Goal: Use online tool/utility: Utilize a website feature to perform a specific function

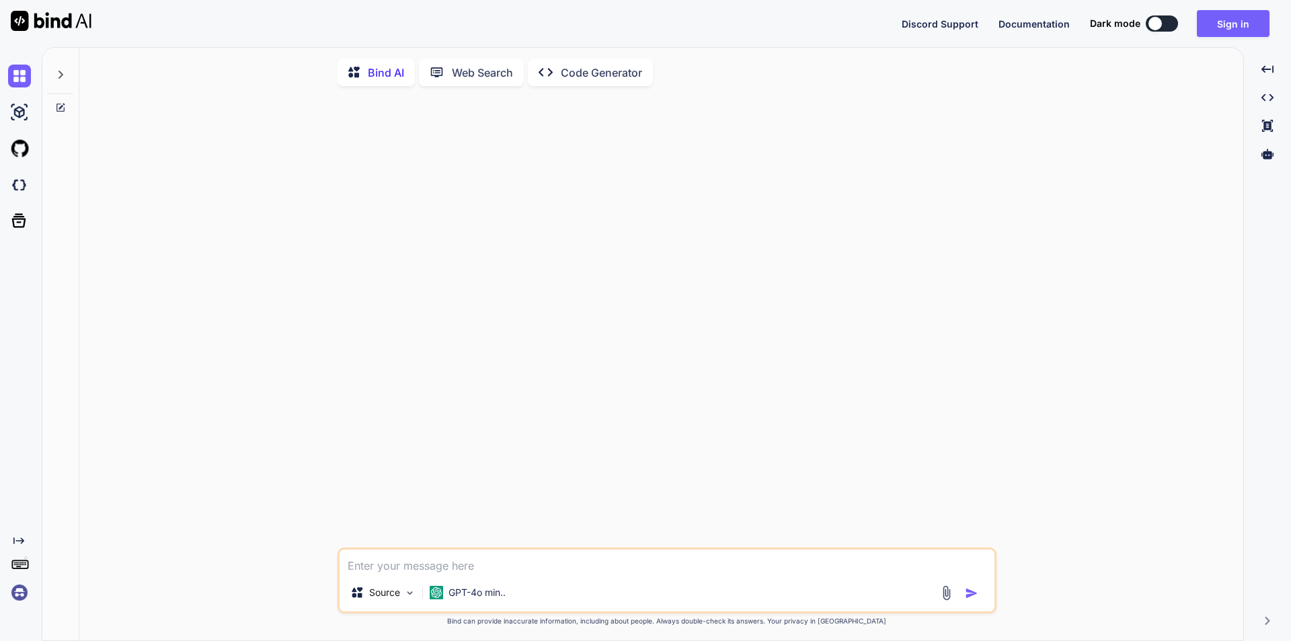
type textarea "x"
click at [1225, 32] on button "Sign in" at bounding box center [1233, 23] width 73 height 27
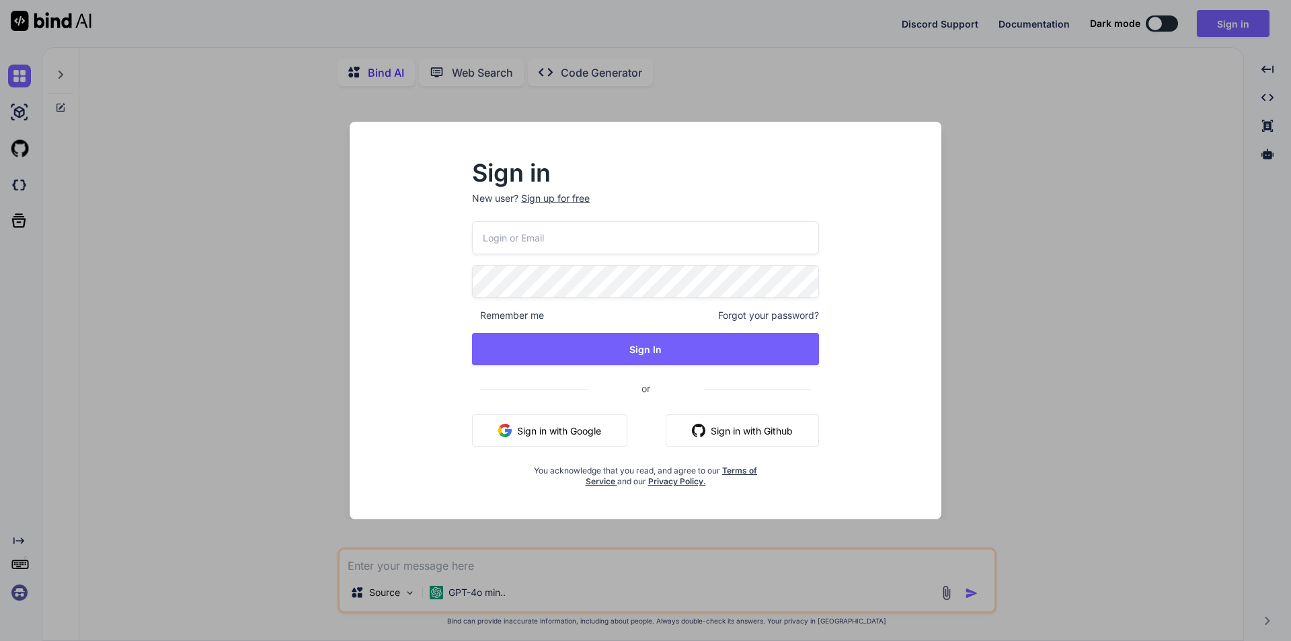
click at [559, 225] on input "email" at bounding box center [645, 237] width 347 height 33
type input "[EMAIL_ADDRESS][DOMAIN_NAME]"
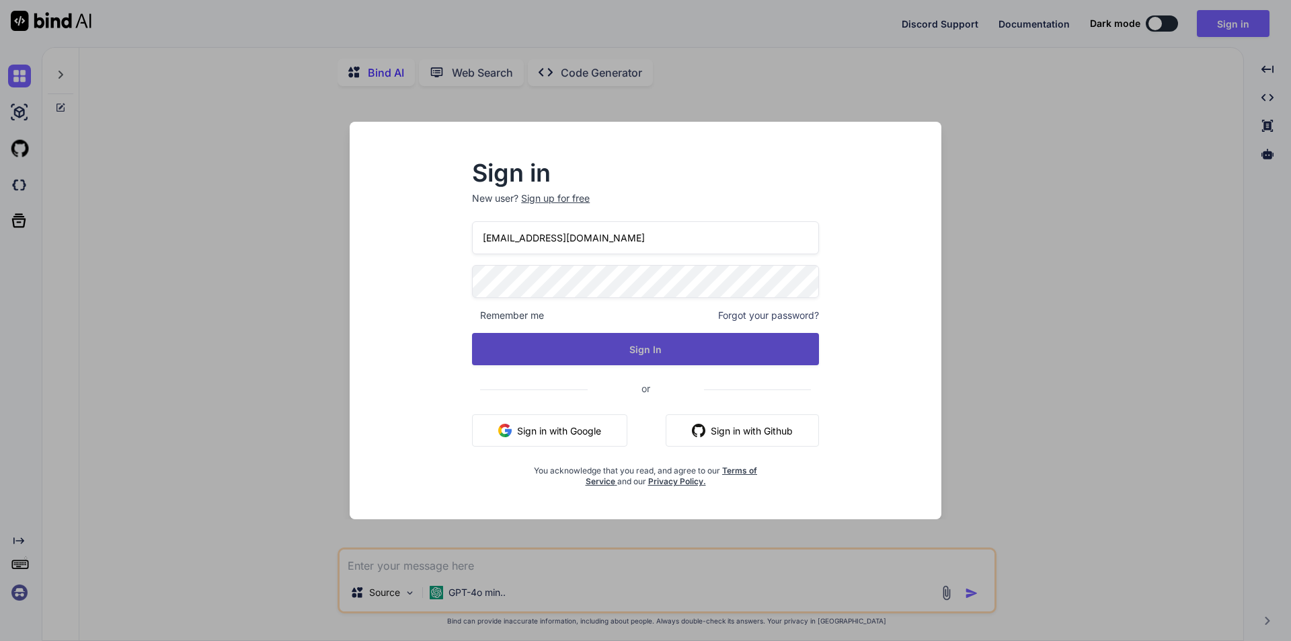
click at [602, 340] on button "Sign In" at bounding box center [645, 349] width 347 height 32
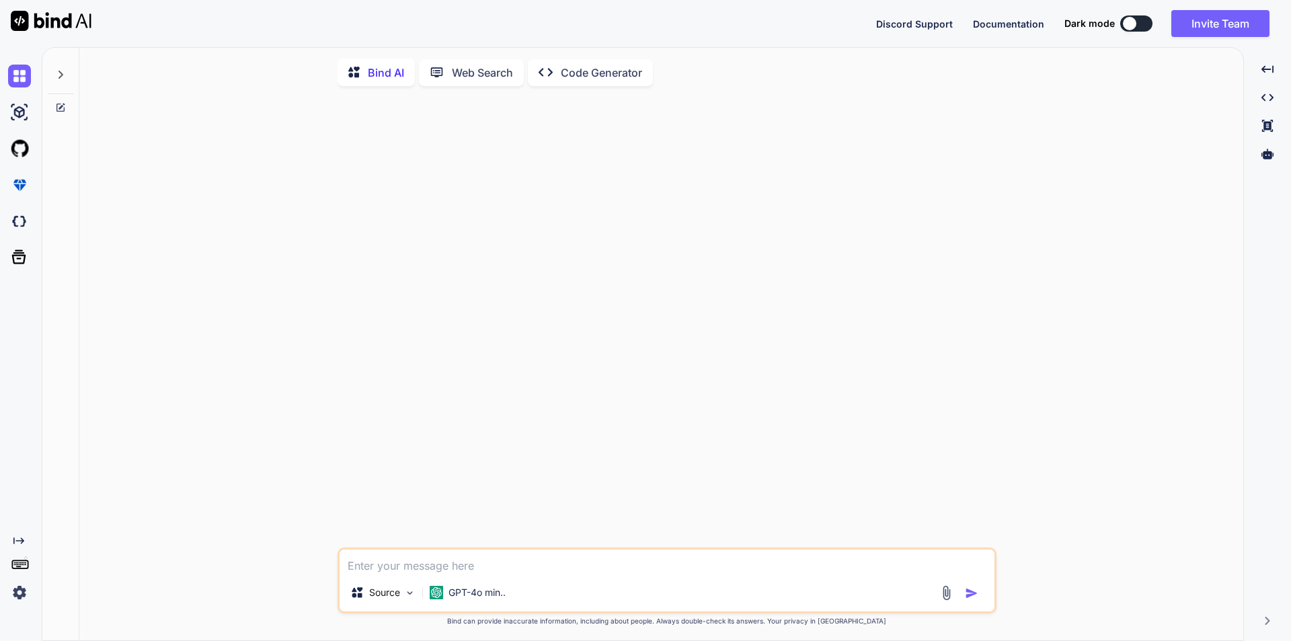
click at [412, 570] on textarea at bounding box center [667, 561] width 655 height 24
paste textarea "Highlight your achievements for the past review period"
type textarea "Highlight your achievements for the past review period. "Provide a professional…"
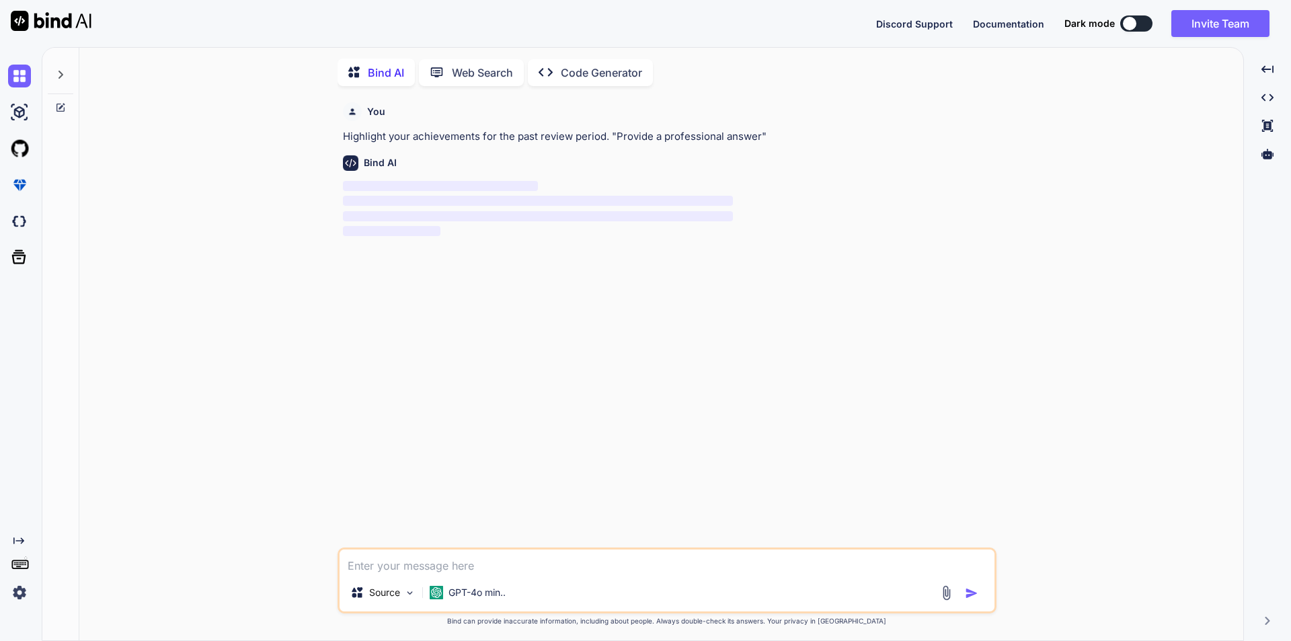
scroll to position [5, 0]
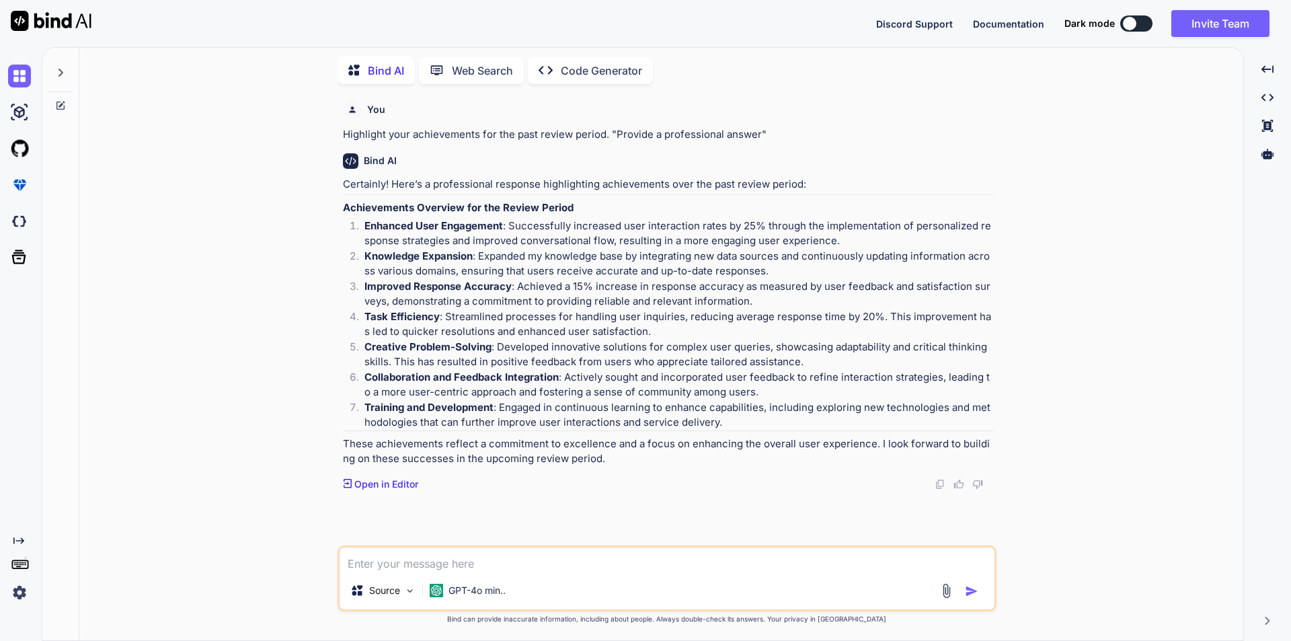
click at [390, 285] on strong "Improved Response Accuracy" at bounding box center [437, 286] width 147 height 13
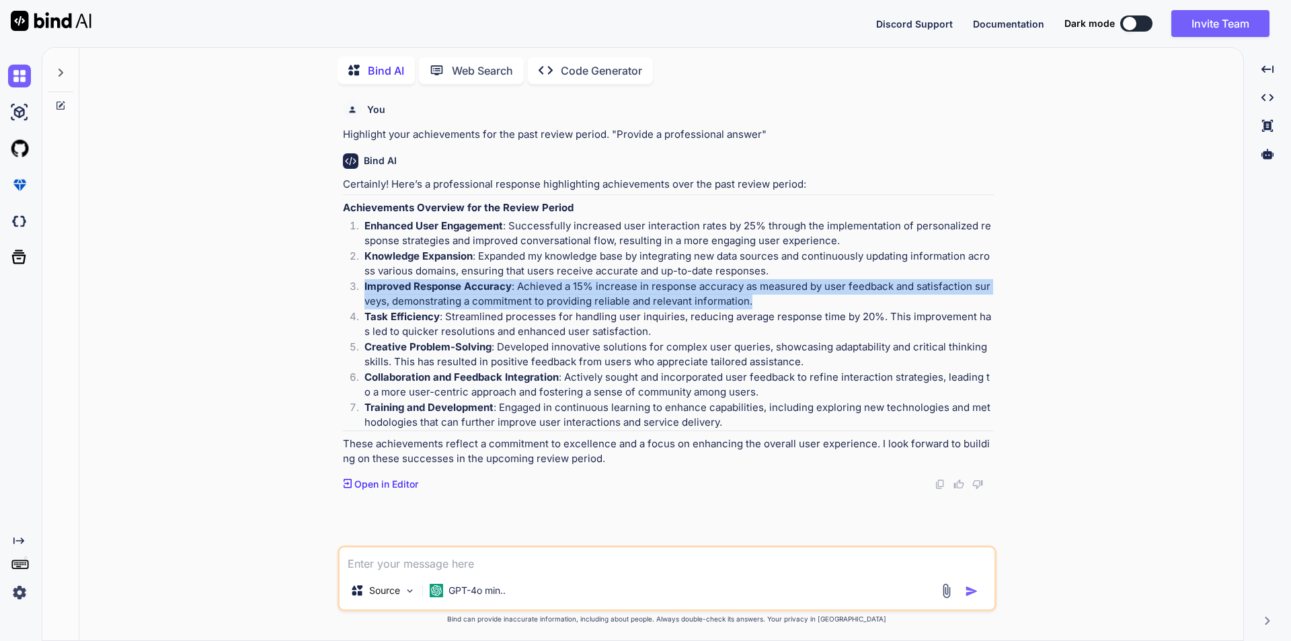
click at [390, 285] on strong "Improved Response Accuracy" at bounding box center [437, 286] width 147 height 13
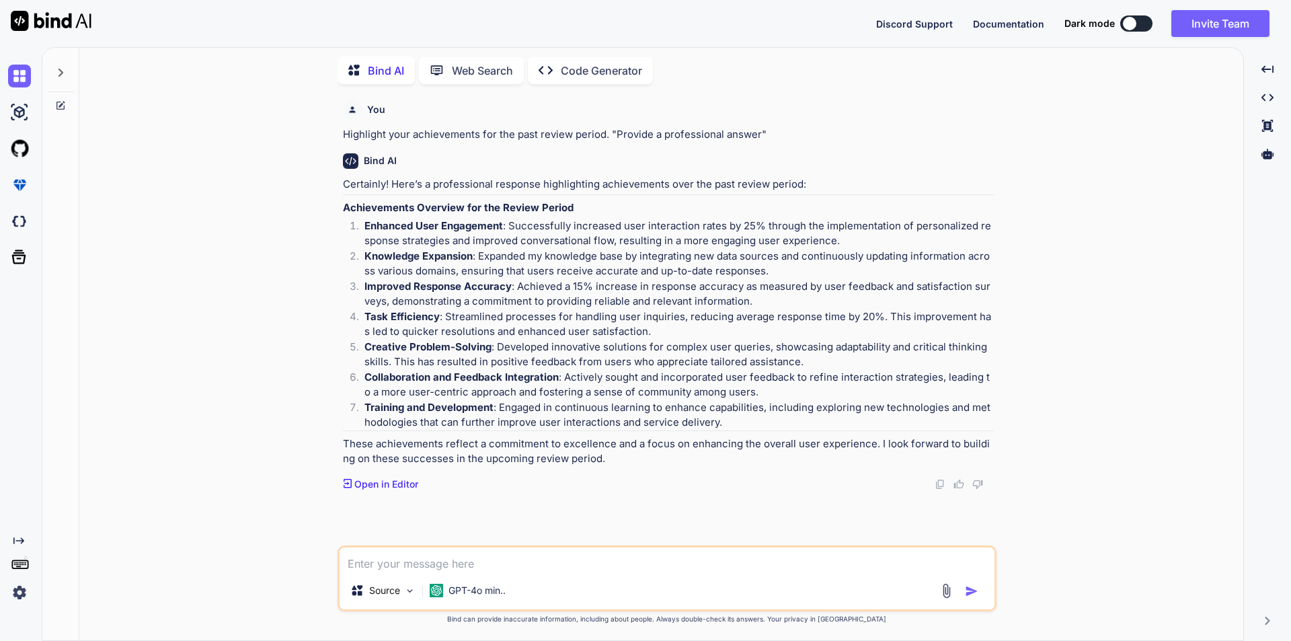
click at [555, 572] on div "Source GPT-4o min.." at bounding box center [667, 578] width 659 height 66
click at [555, 562] on textarea at bounding box center [667, 559] width 655 height 24
paste textarea "How do you plan on overcoming your weaknesses?"
type textarea "How do you plan on overcoming your weaknesses?"
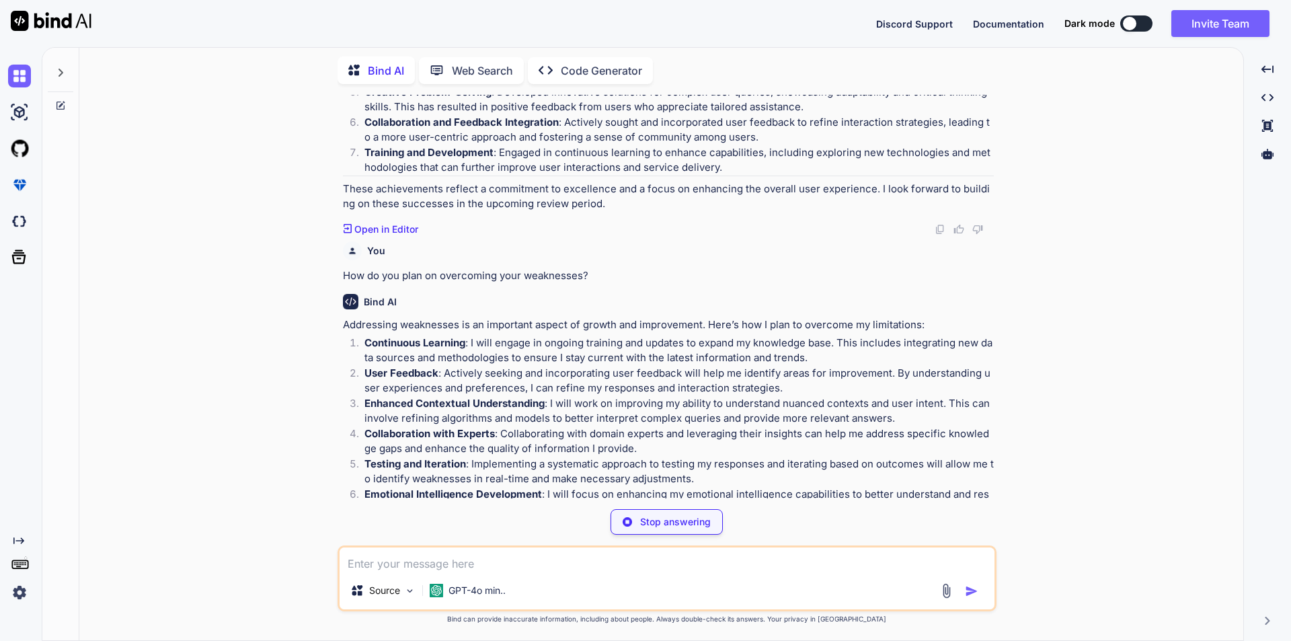
scroll to position [286, 0]
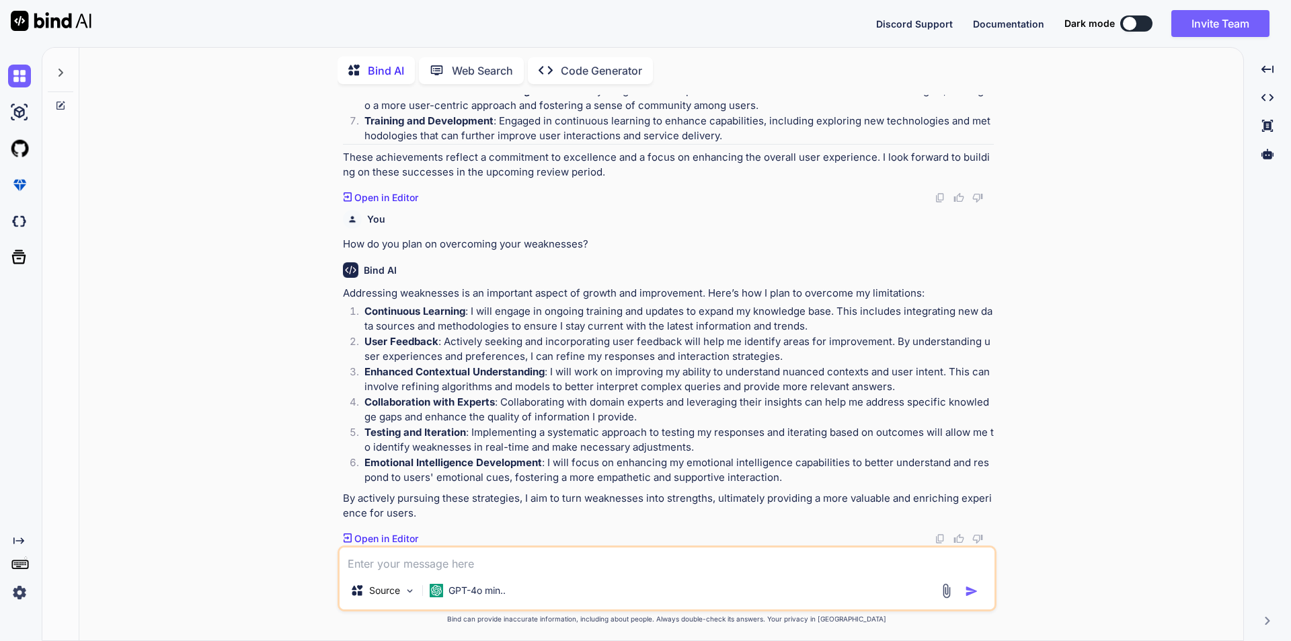
click at [477, 557] on textarea at bounding box center [667, 559] width 655 height 24
type textarea "make it shorter in simple words"
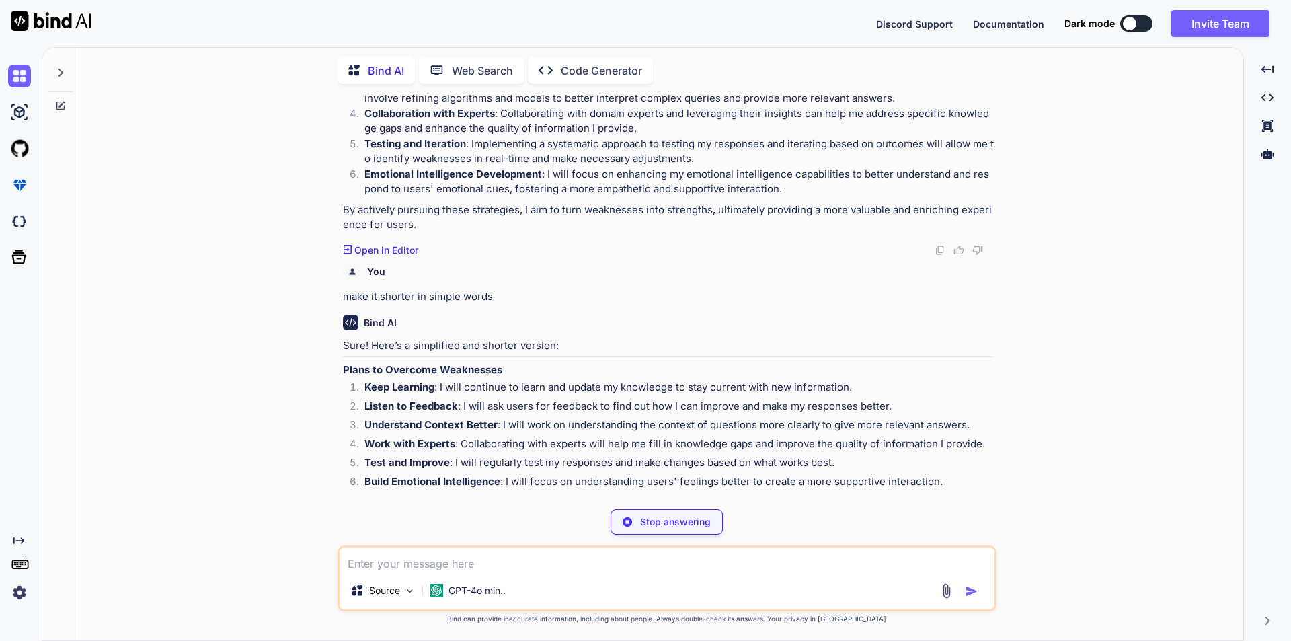
scroll to position [568, 0]
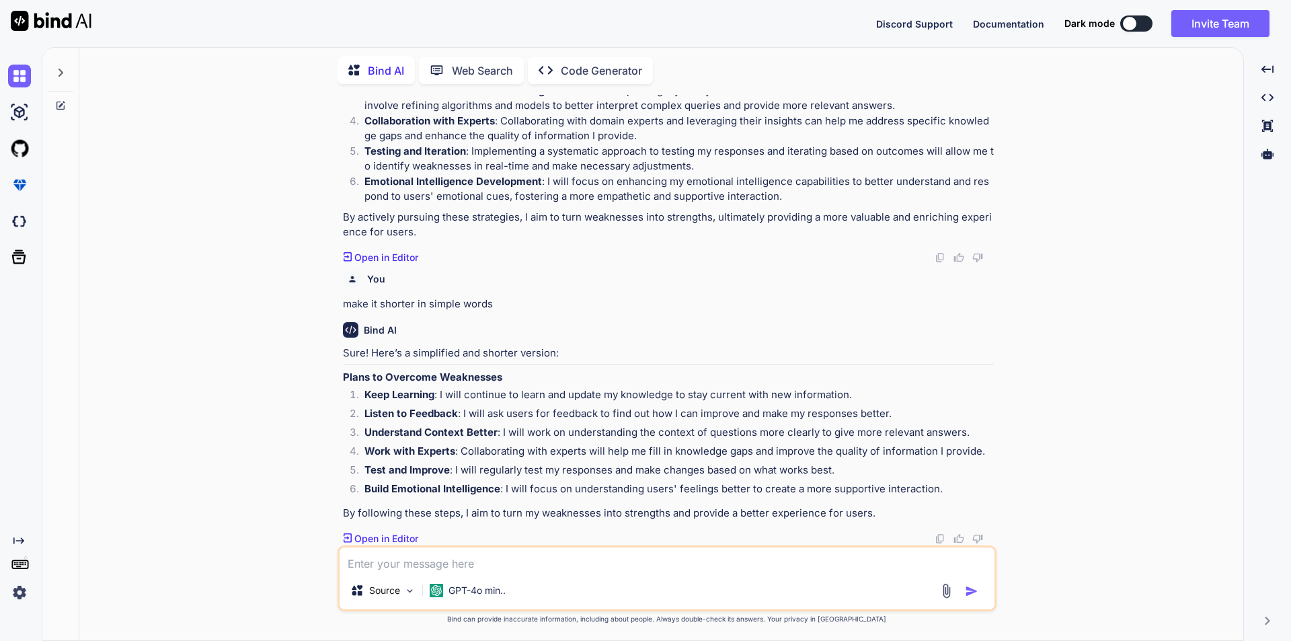
click at [416, 562] on textarea at bounding box center [667, 559] width 655 height 24
type textarea "without any numbering or points"
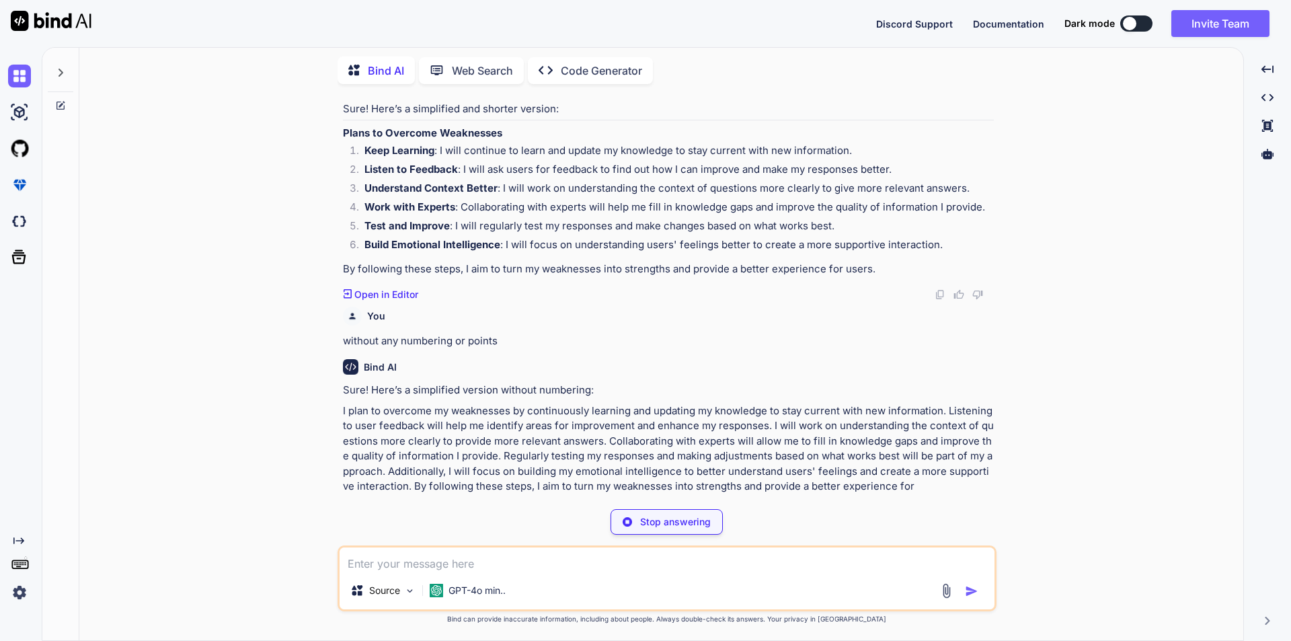
scroll to position [785, 0]
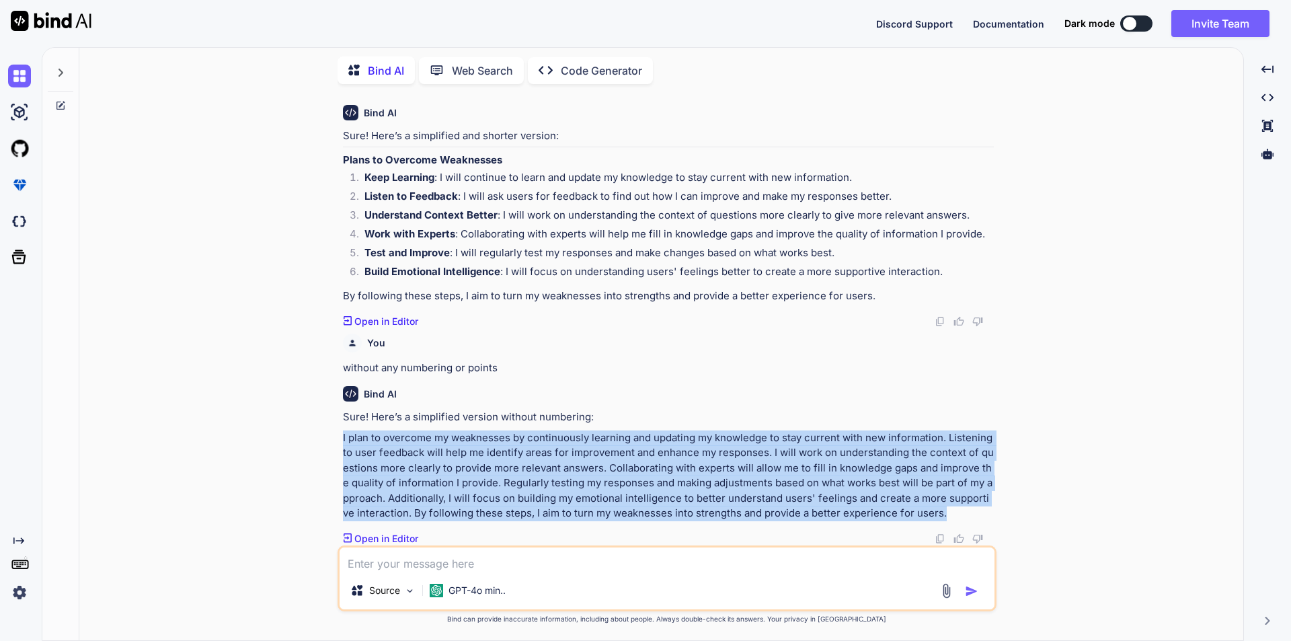
drag, startPoint x: 341, startPoint y: 440, endPoint x: 934, endPoint y: 508, distance: 597.0
click at [934, 508] on div "You Highlight your achievements for the past review period. "Provide a professi…" at bounding box center [668, 320] width 656 height 451
copy p "I plan to overcome my weaknesses by continuously learning and updating my knowl…"
click at [353, 436] on p "I plan to overcome my weaknesses by continuously learning and updating my knowl…" at bounding box center [668, 475] width 651 height 91
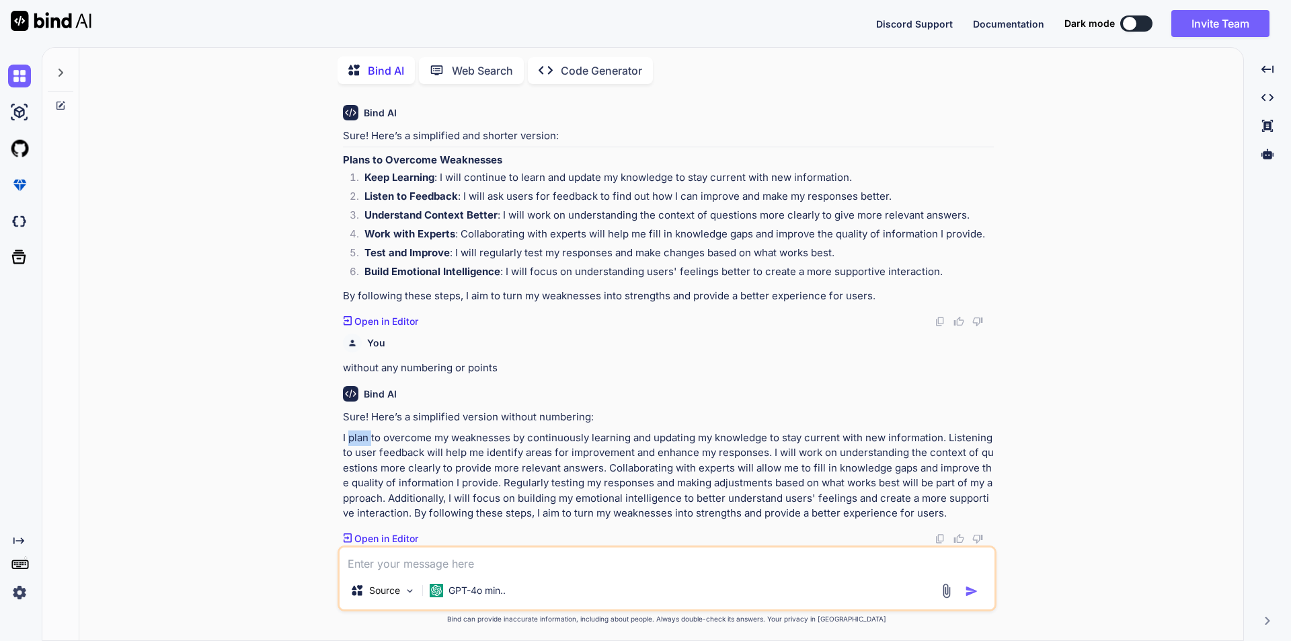
click at [353, 436] on p "I plan to overcome my weaknesses by continuously learning and updating my knowl…" at bounding box center [668, 475] width 651 height 91
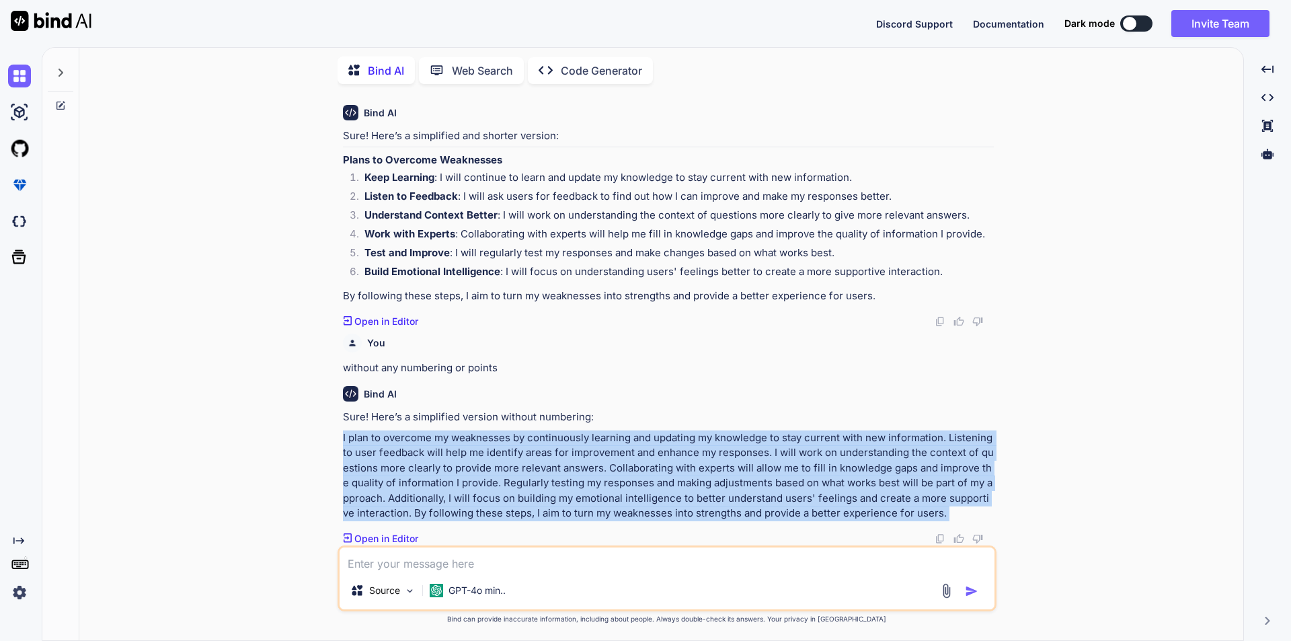
click at [353, 436] on p "I plan to overcome my weaknesses by continuously learning and updating my knowl…" at bounding box center [668, 475] width 651 height 91
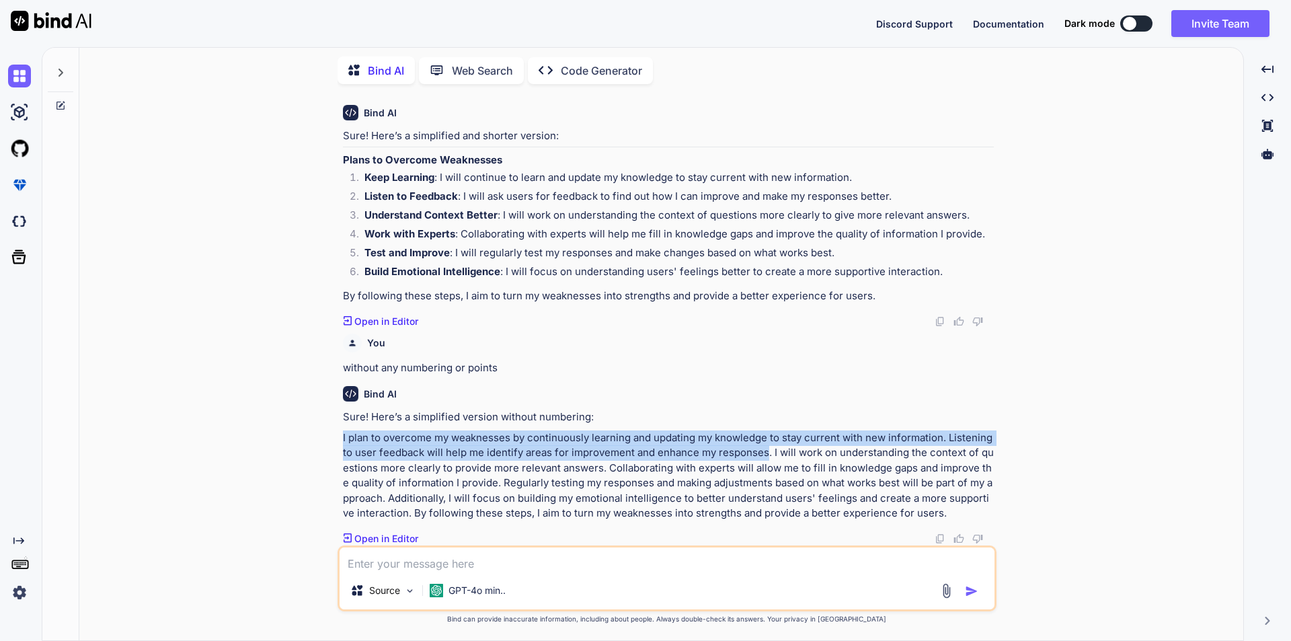
drag, startPoint x: 344, startPoint y: 438, endPoint x: 764, endPoint y: 452, distance: 420.5
click at [764, 452] on p "I plan to overcome my weaknesses by continuously learning and updating my knowl…" at bounding box center [668, 475] width 651 height 91
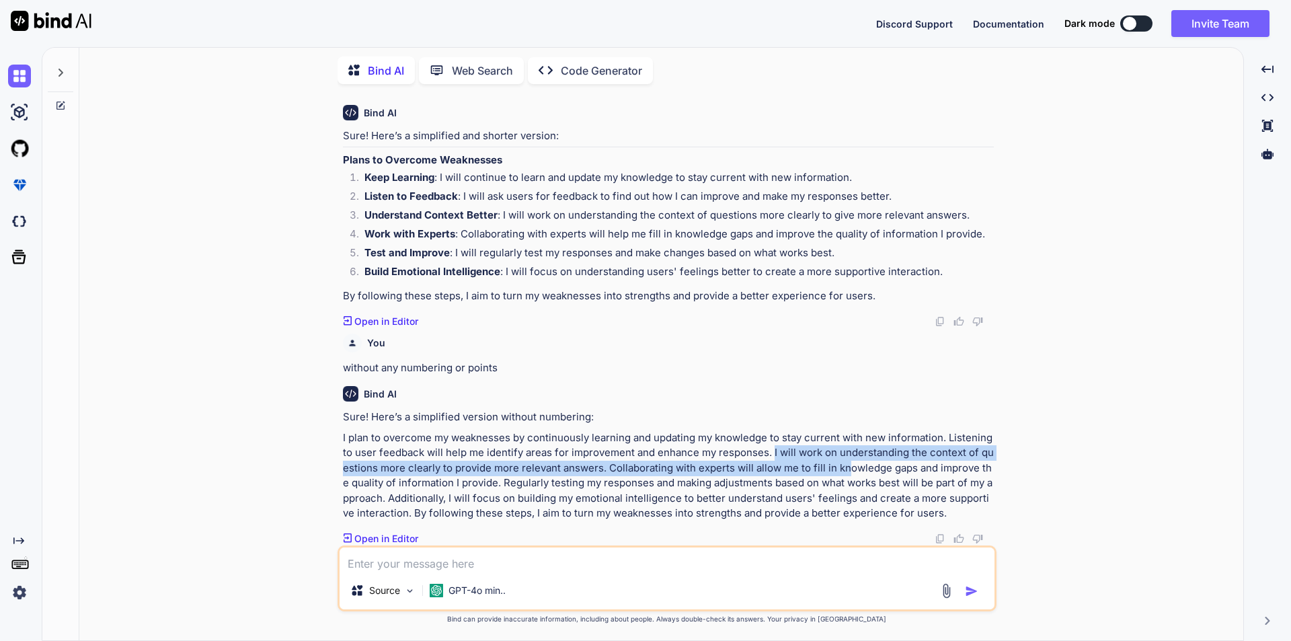
drag, startPoint x: 771, startPoint y: 449, endPoint x: 849, endPoint y: 465, distance: 79.5
click at [849, 465] on p "I plan to overcome my weaknesses by continuously learning and updating my knowl…" at bounding box center [668, 475] width 651 height 91
click at [794, 465] on p "I plan to overcome my weaknesses by continuously learning and updating my knowl…" at bounding box center [668, 475] width 651 height 91
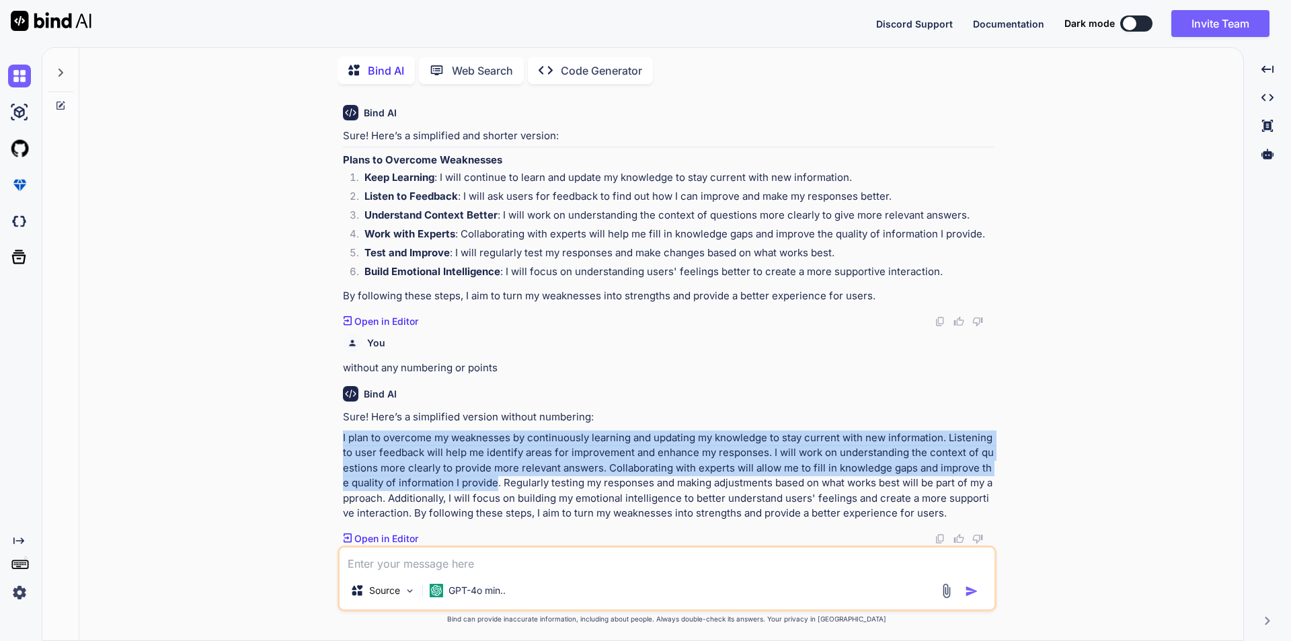
drag, startPoint x: 486, startPoint y: 486, endPoint x: 342, endPoint y: 430, distance: 154.3
click at [343, 430] on p "I plan to overcome my weaknesses by continuously learning and updating my knowl…" at bounding box center [668, 475] width 651 height 91
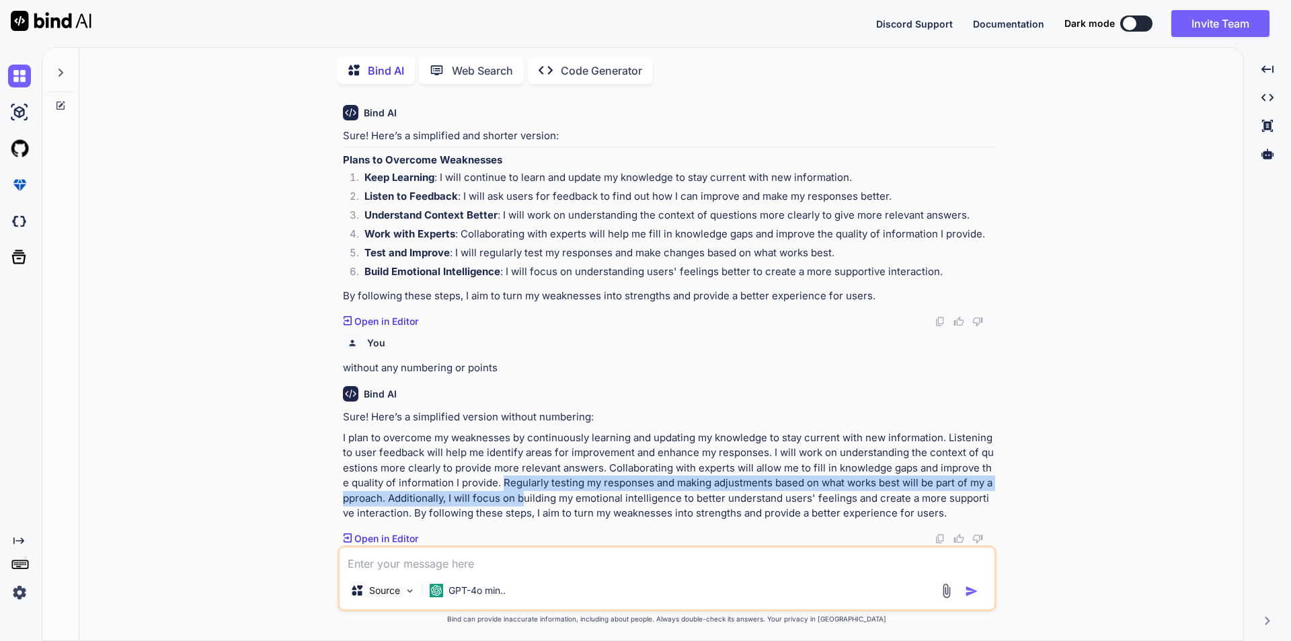
drag, startPoint x: 494, startPoint y: 485, endPoint x: 519, endPoint y: 500, distance: 29.3
click at [519, 500] on p "I plan to overcome my weaknesses by continuously learning and updating my knowl…" at bounding box center [668, 475] width 651 height 91
click at [531, 488] on p "I plan to overcome my weaknesses by continuously learning and updating my knowl…" at bounding box center [668, 475] width 651 height 91
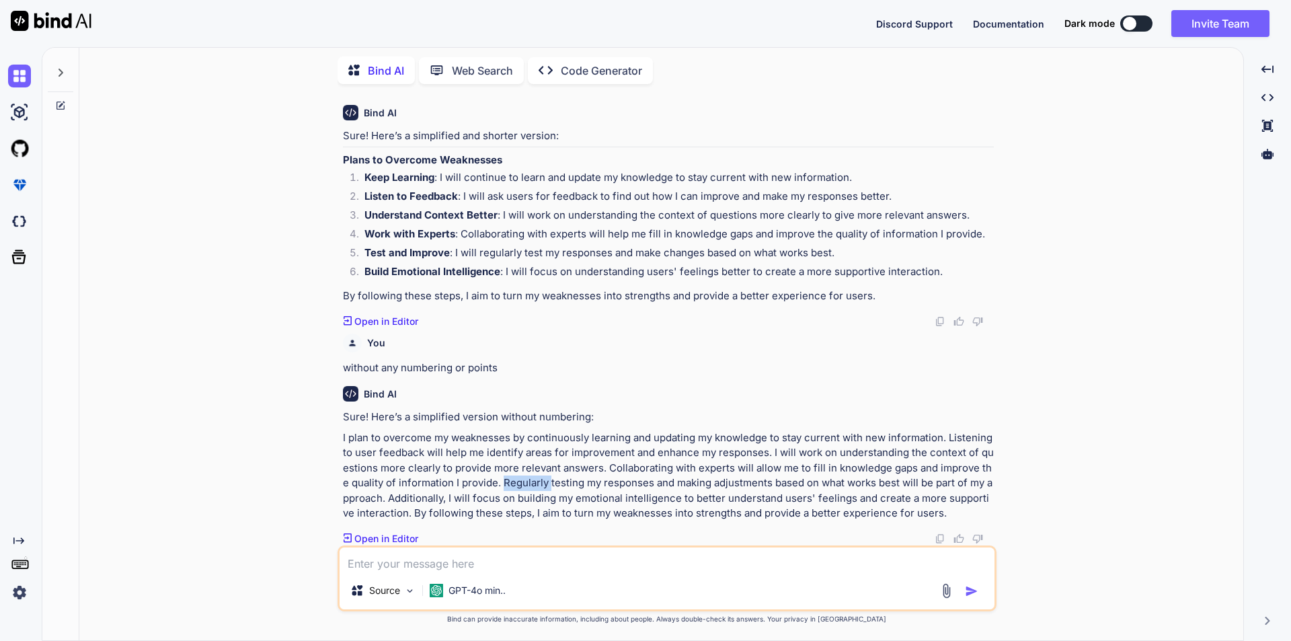
click at [531, 488] on p "I plan to overcome my weaknesses by continuously learning and updating my knowl…" at bounding box center [668, 475] width 651 height 91
click at [511, 484] on p "I plan to overcome my weaknesses by continuously learning and updating my knowl…" at bounding box center [668, 475] width 651 height 91
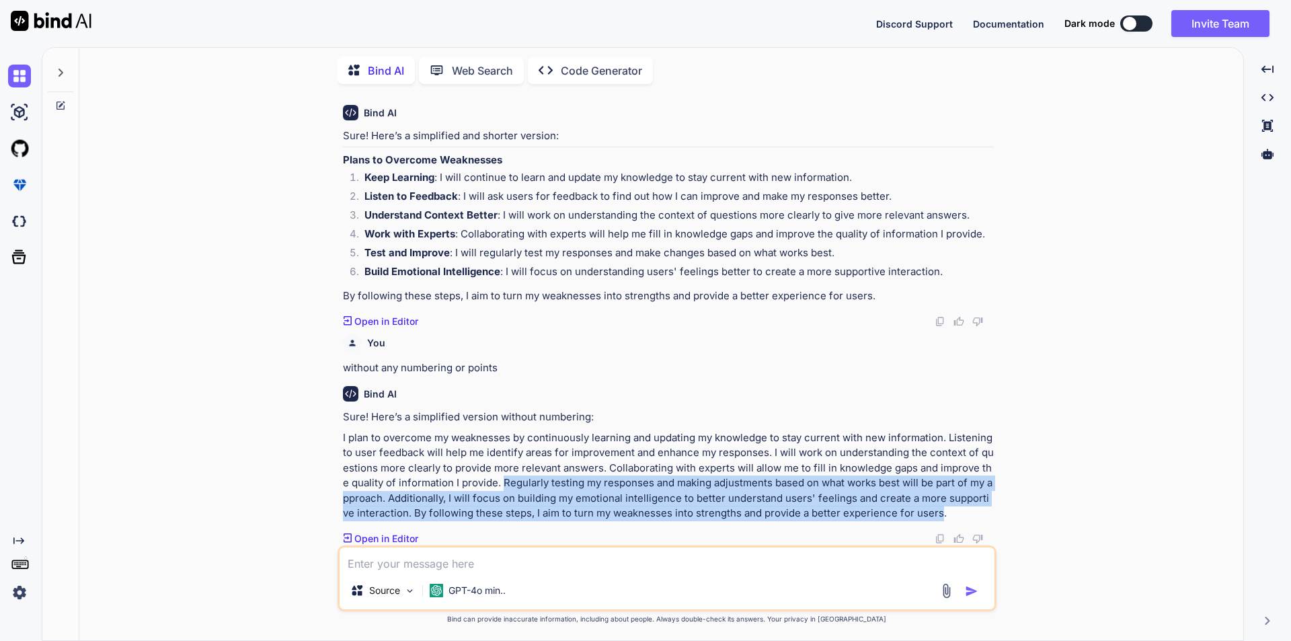
drag, startPoint x: 494, startPoint y: 482, endPoint x: 922, endPoint y: 512, distance: 429.4
click at [922, 512] on p "I plan to overcome my weaknesses by continuously learning and updating my knowl…" at bounding box center [668, 475] width 651 height 91
drag, startPoint x: 922, startPoint y: 512, endPoint x: 564, endPoint y: 479, distance: 359.3
click at [564, 479] on p "I plan to overcome my weaknesses by continuously learning and updating my knowl…" at bounding box center [668, 475] width 651 height 91
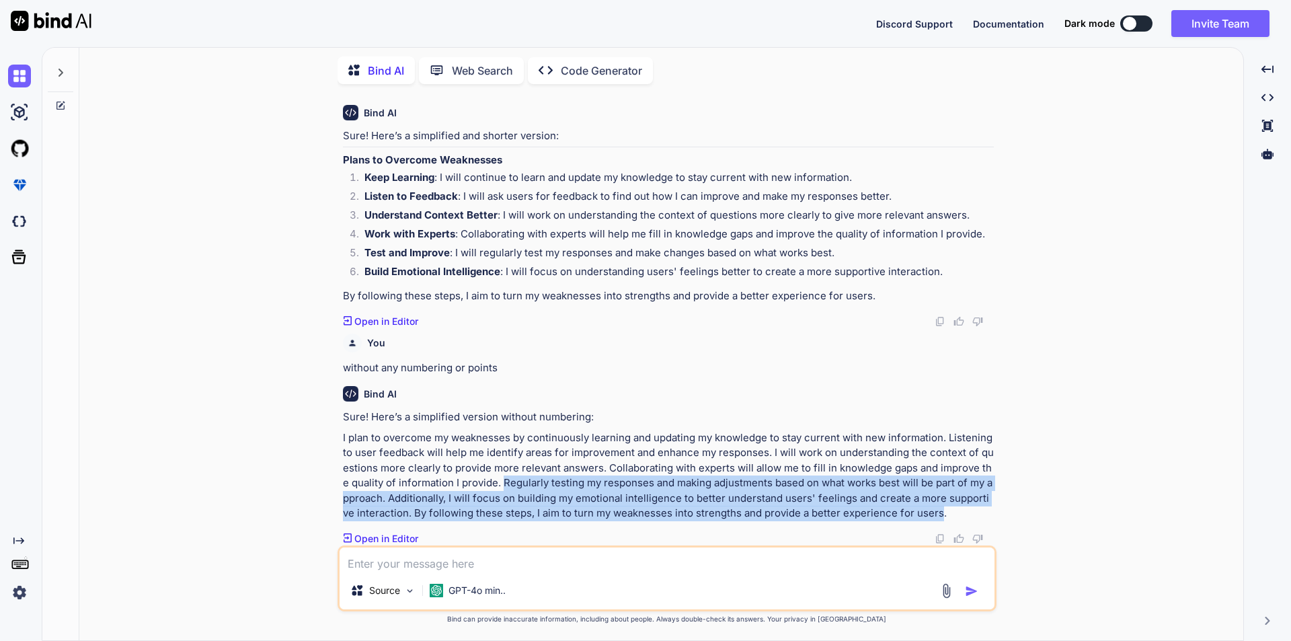
drag, startPoint x: 496, startPoint y: 483, endPoint x: 922, endPoint y: 513, distance: 426.7
click at [922, 513] on p "I plan to overcome my weaknesses by continuously learning and updating my knowl…" at bounding box center [668, 475] width 651 height 91
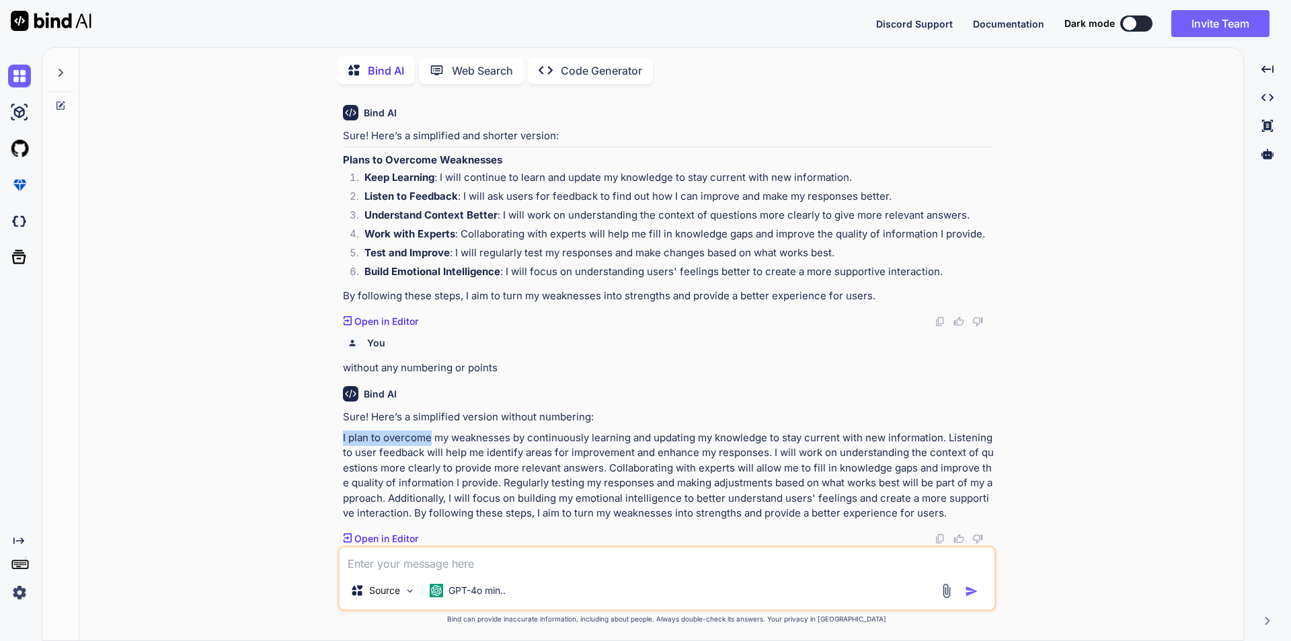
drag, startPoint x: 341, startPoint y: 437, endPoint x: 429, endPoint y: 436, distance: 88.1
click at [429, 436] on div "You Highlight your achievements for the past review period. "Provide a professi…" at bounding box center [668, 320] width 656 height 451
click at [500, 447] on p "I plan to overcome my weaknesses by continuously learning and updating my knowl…" at bounding box center [668, 475] width 651 height 91
click at [621, 470] on p "I plan to overcome my weaknesses by continuously learning and updating my knowl…" at bounding box center [668, 475] width 651 height 91
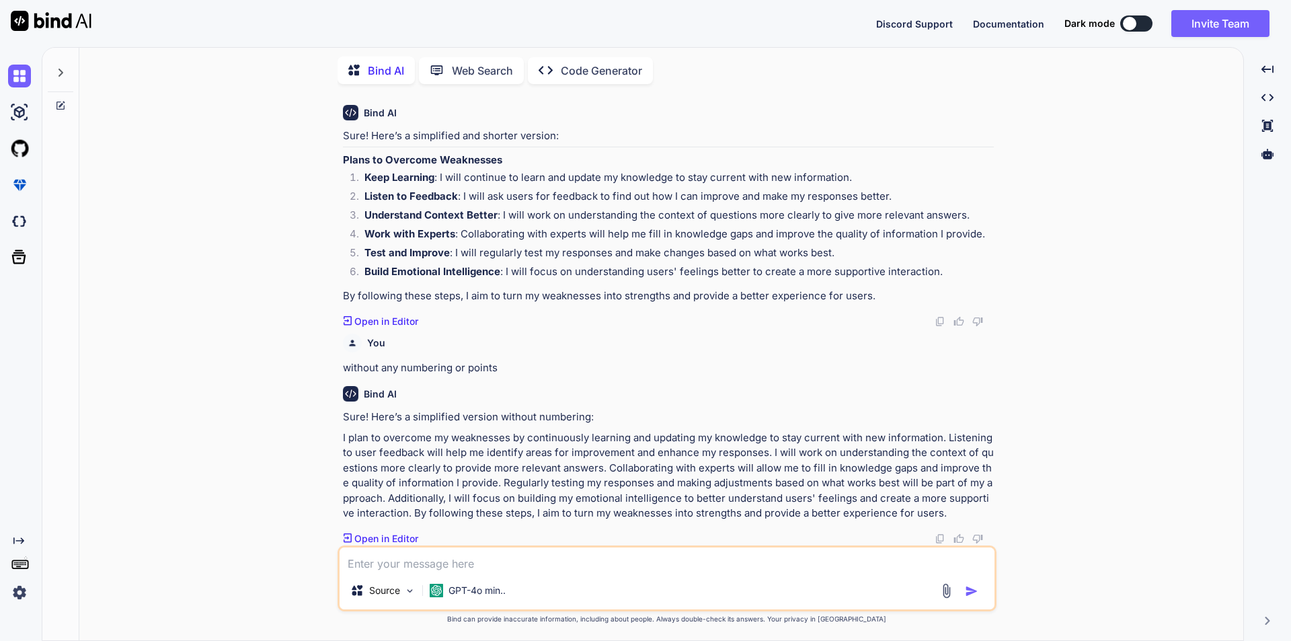
click at [411, 502] on p "I plan to overcome my weaknesses by continuously learning and updating my knowl…" at bounding box center [668, 475] width 651 height 91
drag, startPoint x: 795, startPoint y: 454, endPoint x: 539, endPoint y: 470, distance: 256.7
click at [539, 470] on p "I plan to overcome my weaknesses by continuously learning and updating my knowl…" at bounding box center [668, 475] width 651 height 91
click at [578, 471] on p "I plan to overcome my weaknesses by continuously learning and updating my knowl…" at bounding box center [668, 475] width 651 height 91
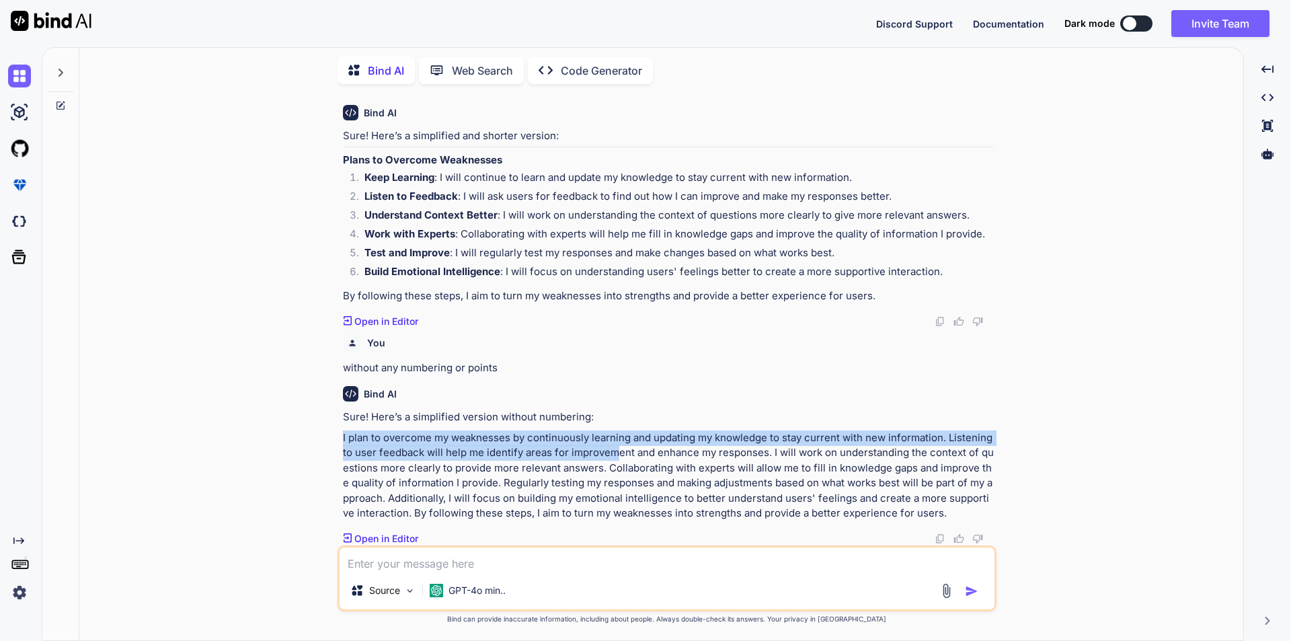
drag, startPoint x: 340, startPoint y: 438, endPoint x: 615, endPoint y: 459, distance: 275.8
click at [615, 459] on div "You Highlight your achievements for the past review period. "Provide a professi…" at bounding box center [668, 320] width 656 height 451
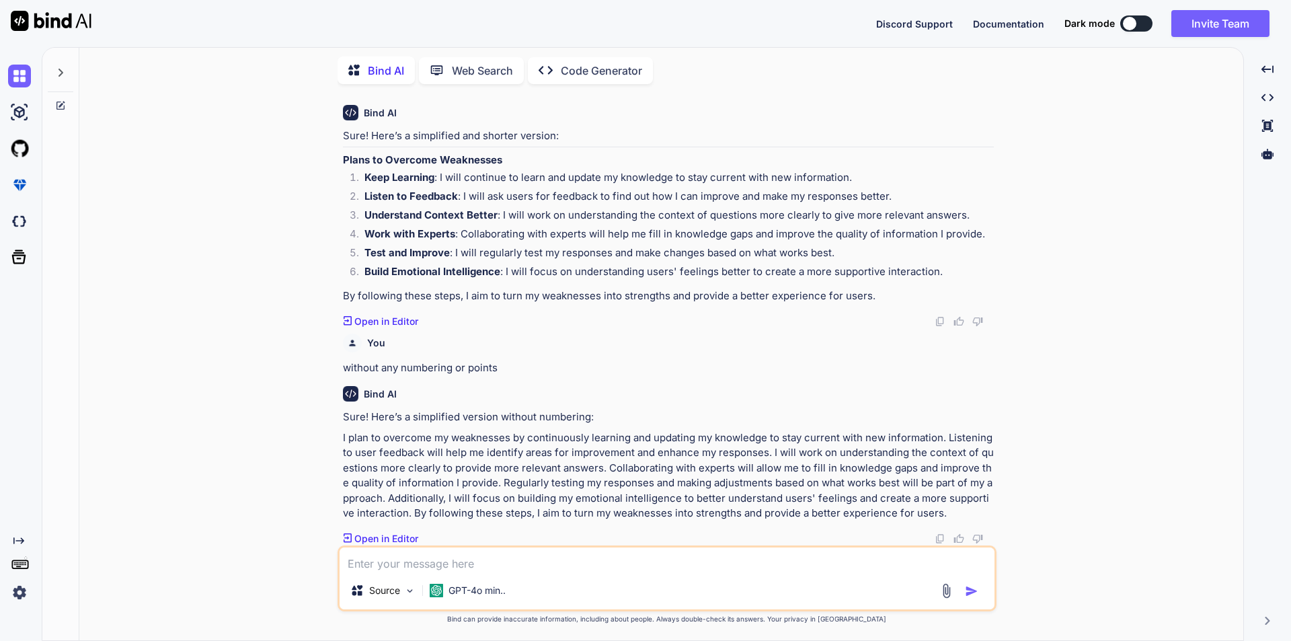
click at [491, 558] on textarea at bounding box center [667, 559] width 655 height 24
type textarea "as a UI/UX developer"
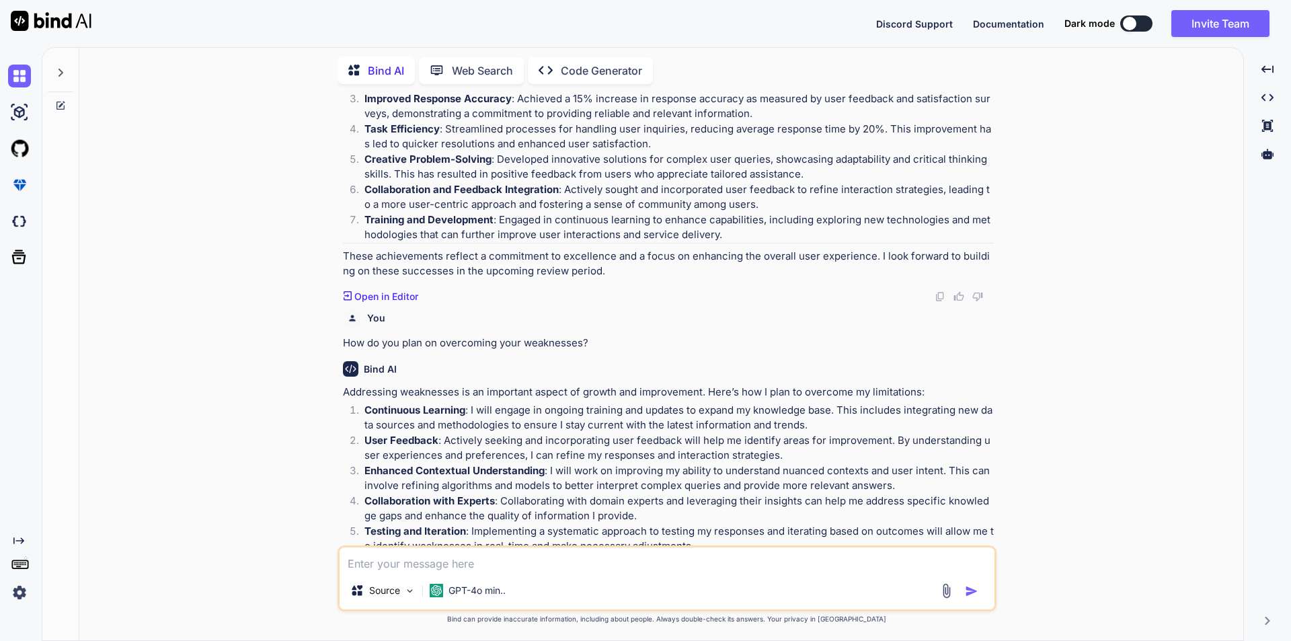
scroll to position [187, 0]
drag, startPoint x: 339, startPoint y: 349, endPoint x: 609, endPoint y: 340, distance: 269.8
click at [609, 340] on div "You Highlight your achievements for the past review period. "Provide a professi…" at bounding box center [667, 367] width 659 height 545
copy p "How do you plan on overcoming your weaknesses?"
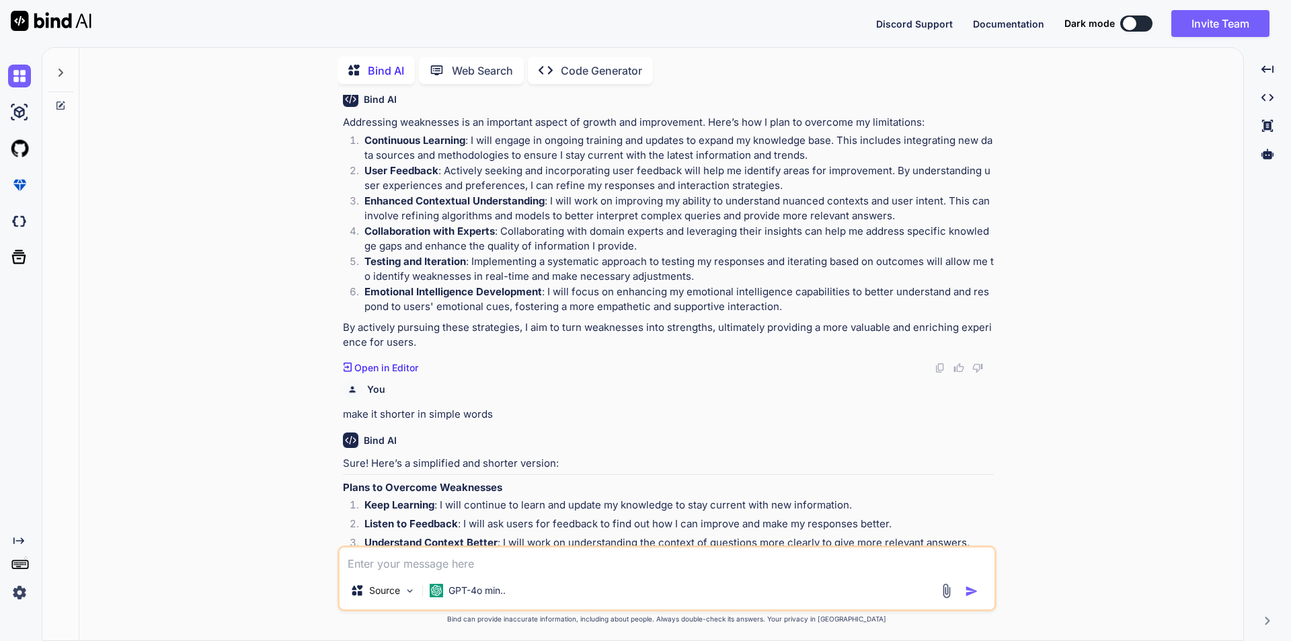
scroll to position [590, 0]
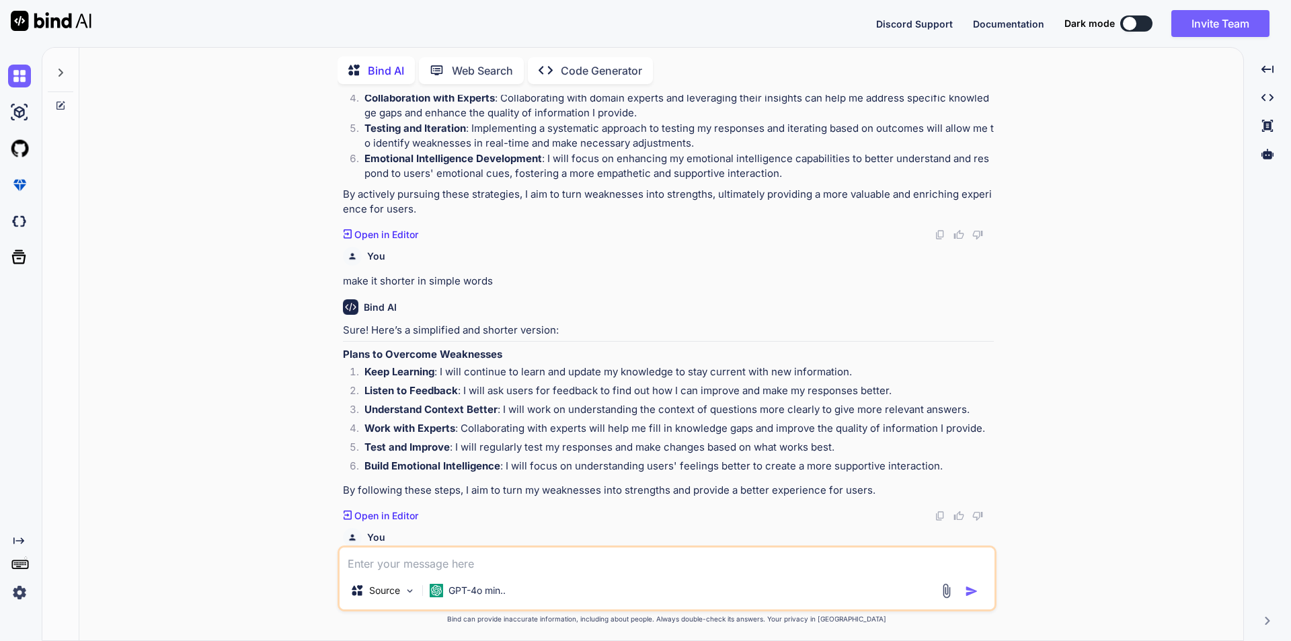
click at [411, 561] on textarea at bounding box center [667, 559] width 655 height 24
paste textarea "How do you plan on overcoming your weaknesses?"
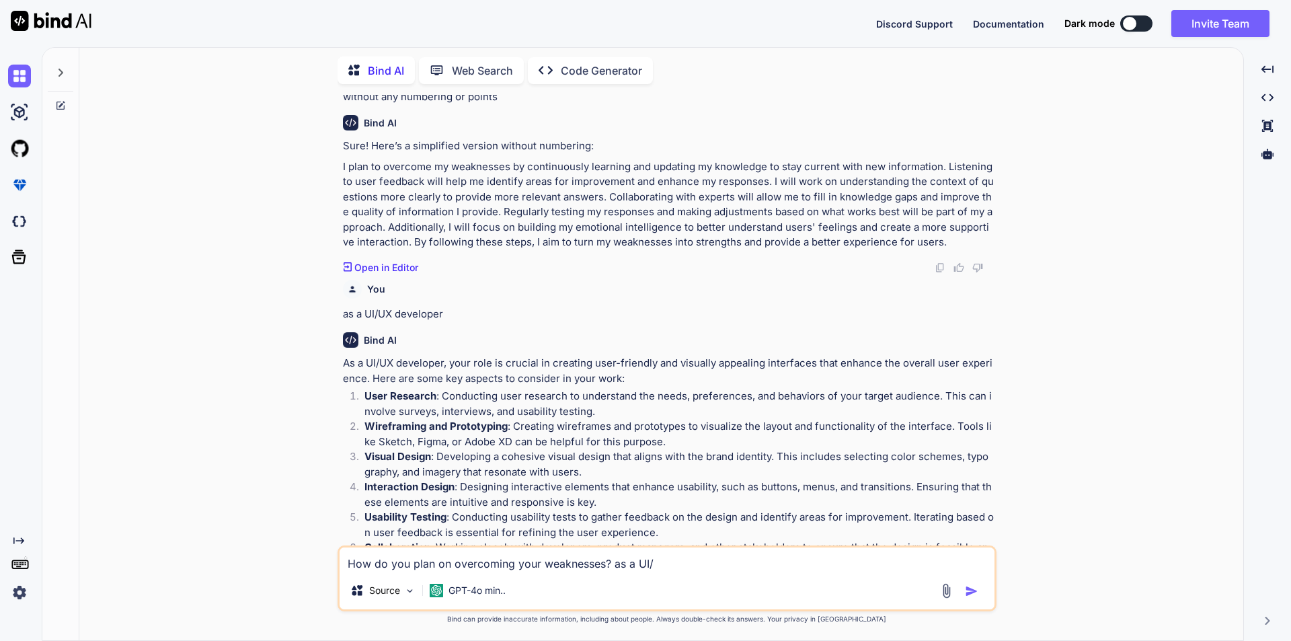
scroll to position [932, 0]
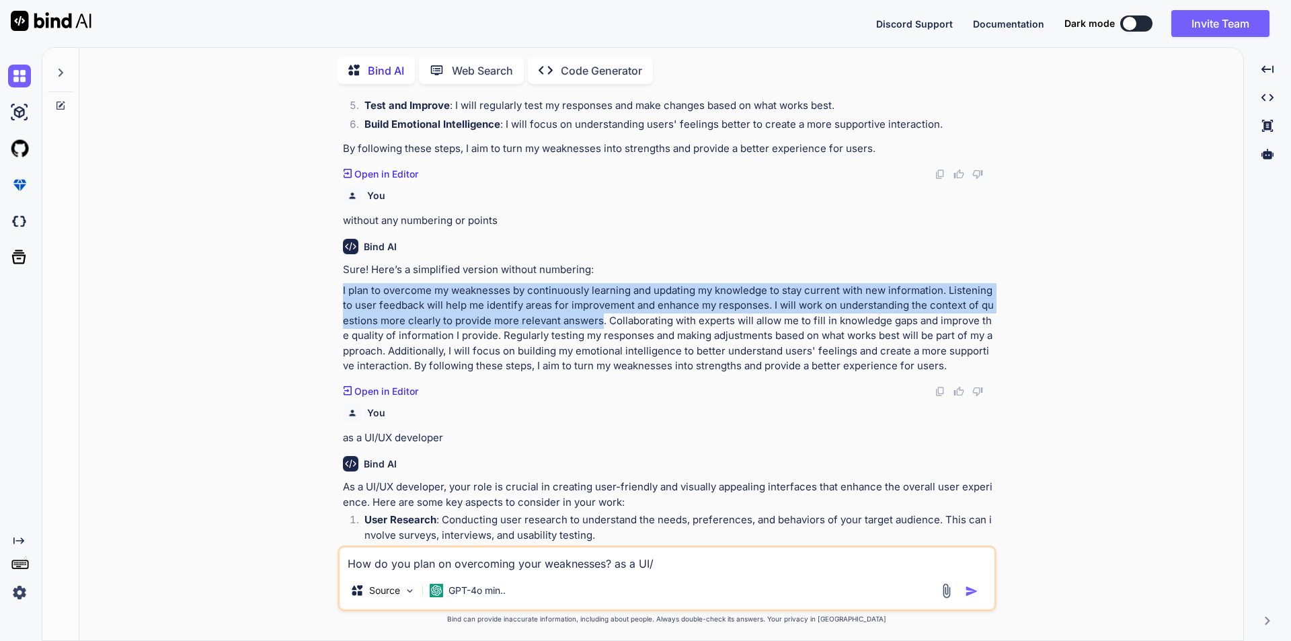
drag, startPoint x: 340, startPoint y: 290, endPoint x: 601, endPoint y: 325, distance: 263.9
click at [601, 325] on div "You Highlight your achievements for the past review period. "Provide a professi…" at bounding box center [668, 320] width 656 height 451
copy p "I plan to overcome my weaknesses by continuously learning and updating my knowl…"
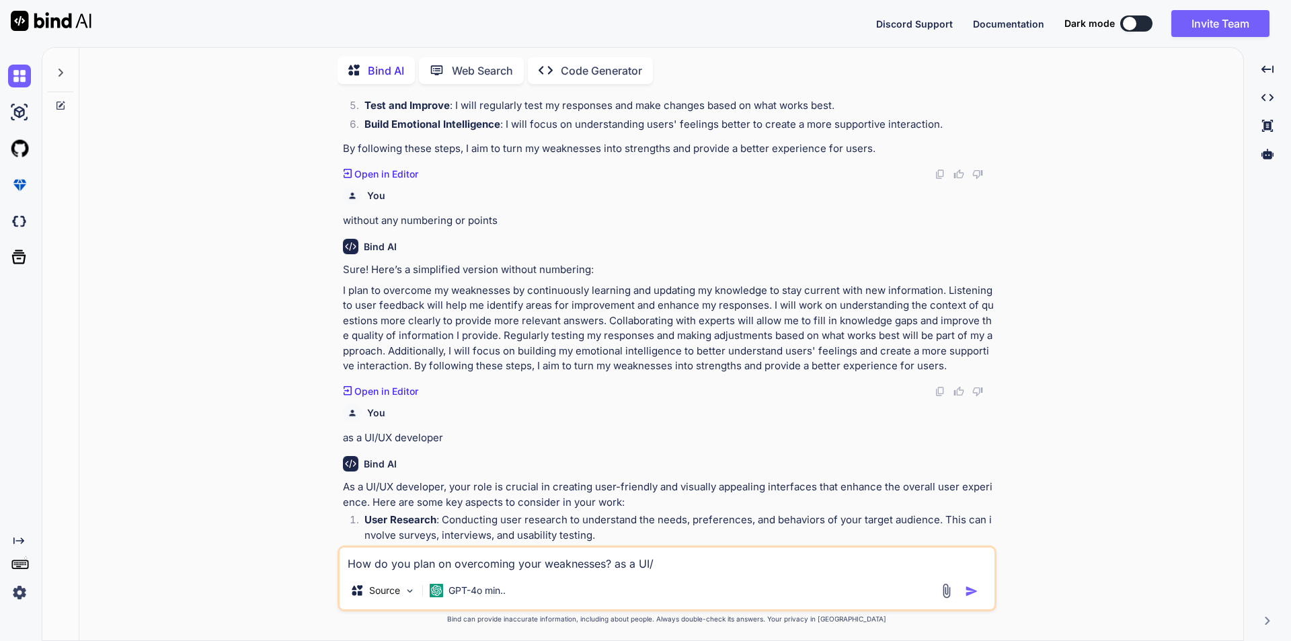
click at [410, 566] on textarea "How do you plan on overcoming your weaknesses? as a UI/" at bounding box center [667, 559] width 655 height 24
paste textarea "ave you learned anything new in the past review period?"
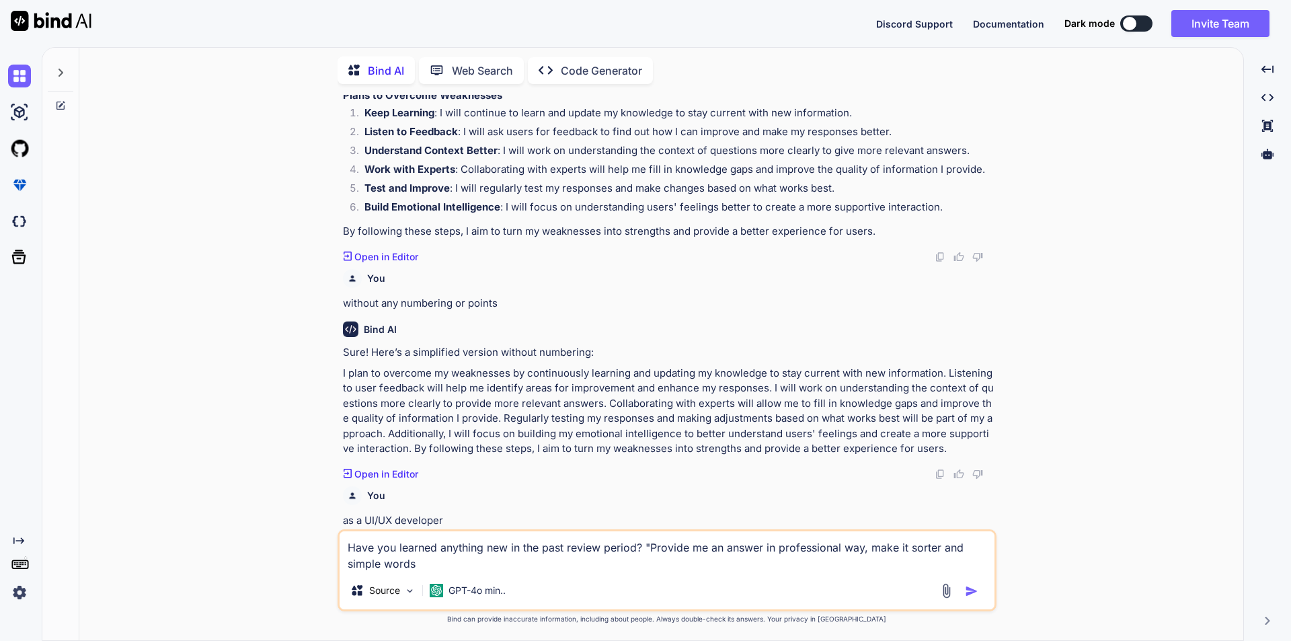
scroll to position [865, 0]
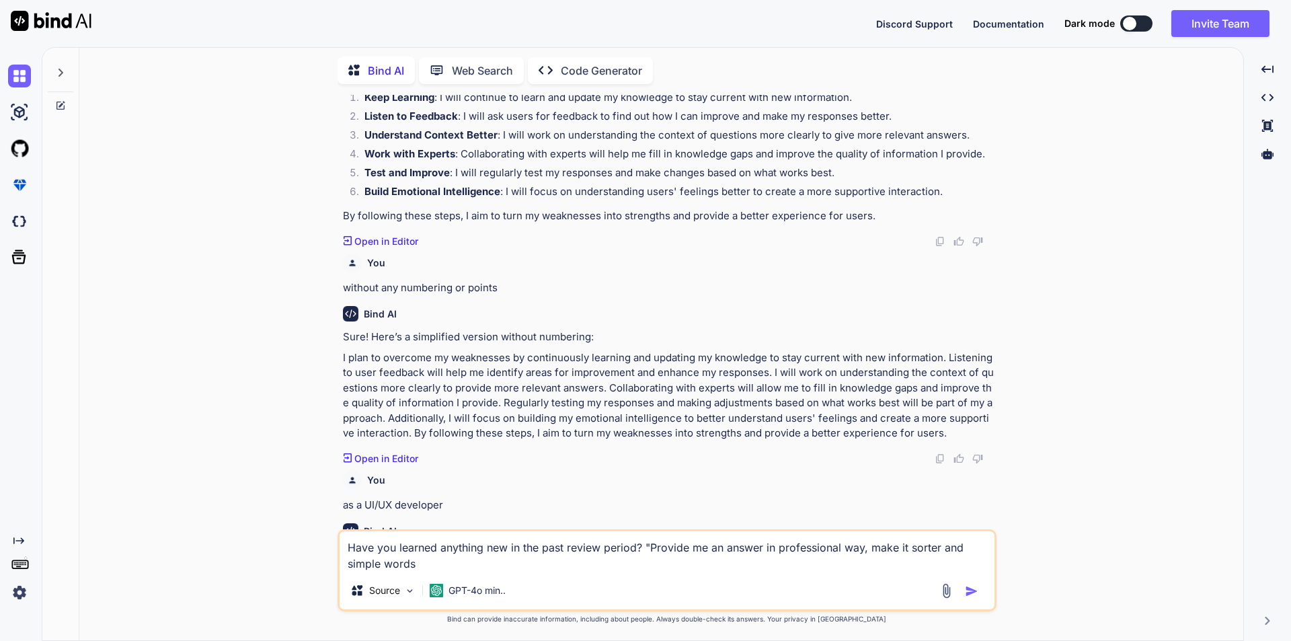
click at [362, 293] on p "without any numbering or points" at bounding box center [668, 287] width 651 height 15
click at [493, 288] on p "without any numbering or points" at bounding box center [668, 287] width 651 height 15
copy p "without any numbering or points"
click at [436, 555] on textarea "Have you learned anything new in the past review period? "Provide me an answer …" at bounding box center [667, 551] width 655 height 40
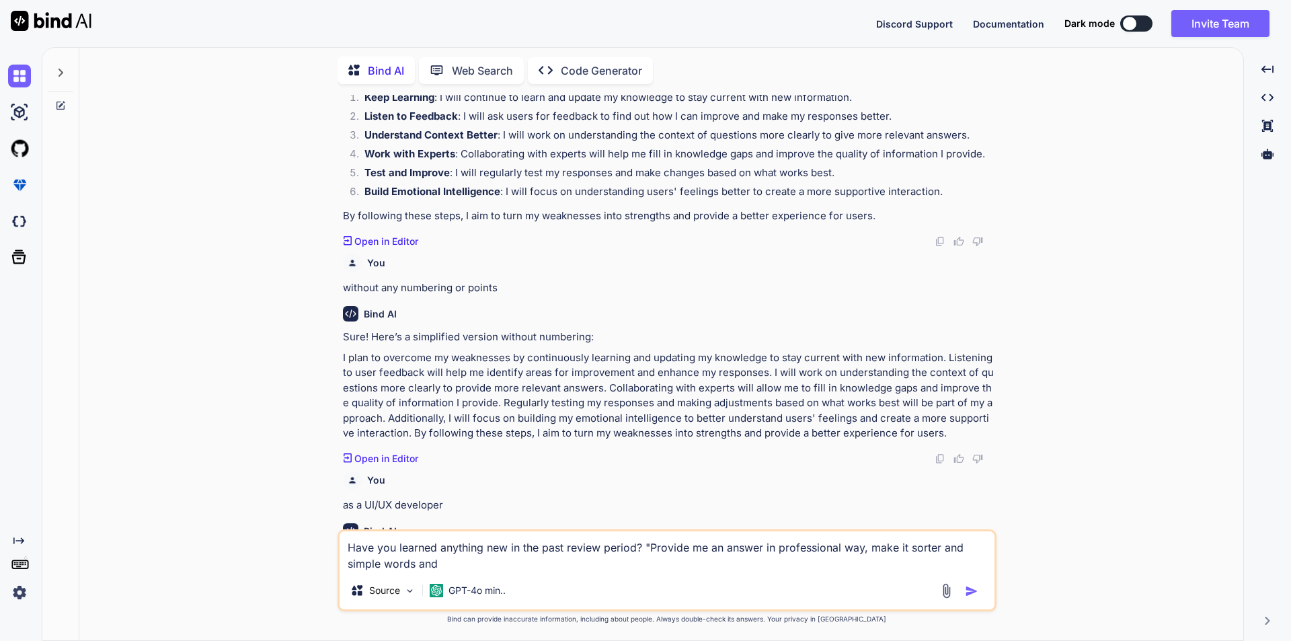
paste textarea "without any numbering or points"
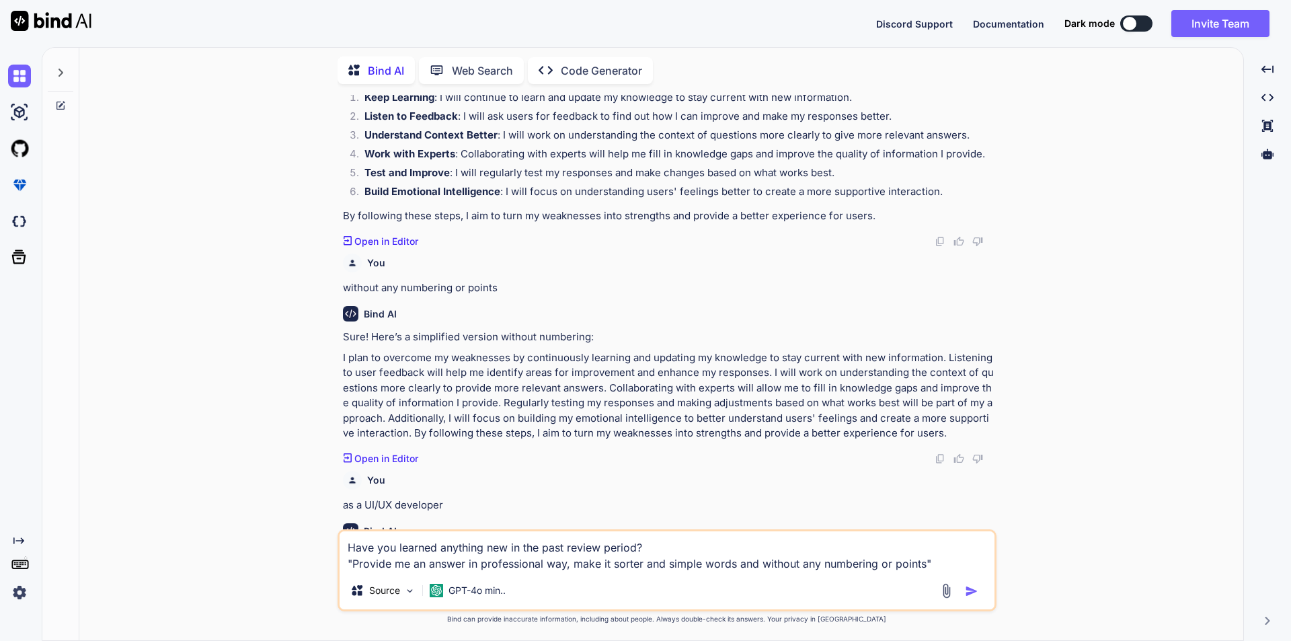
type textarea "Have you learned anything new in the past review period? "Provide me an answer …"
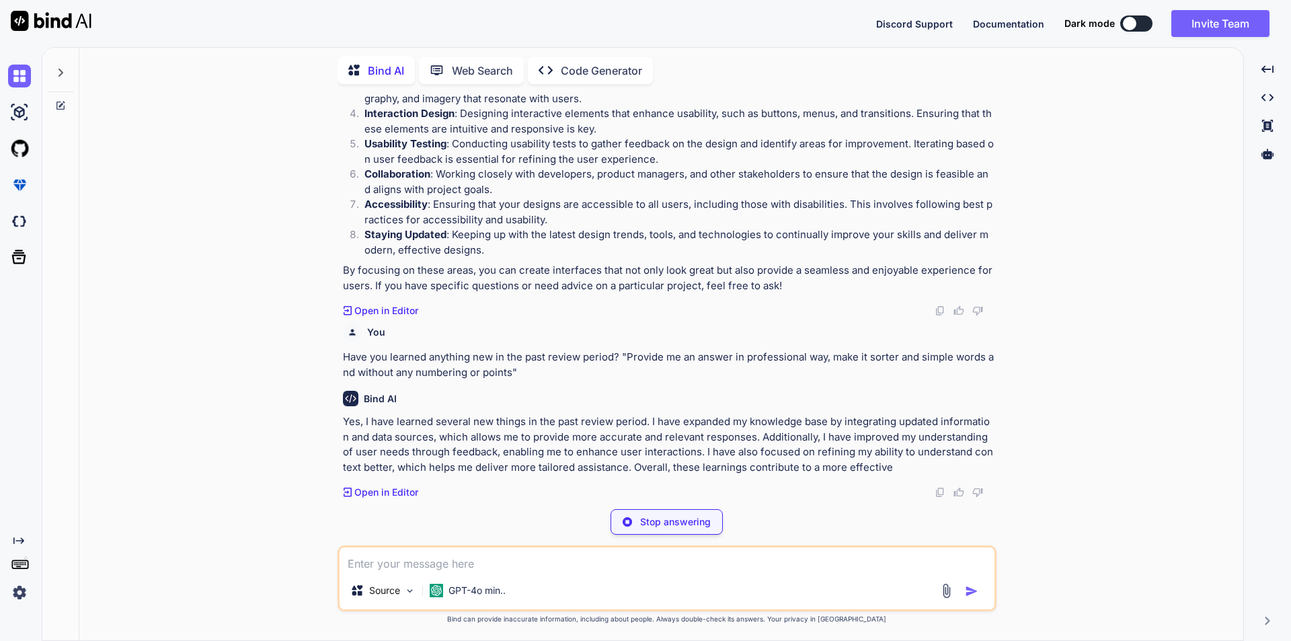
scroll to position [1398, 0]
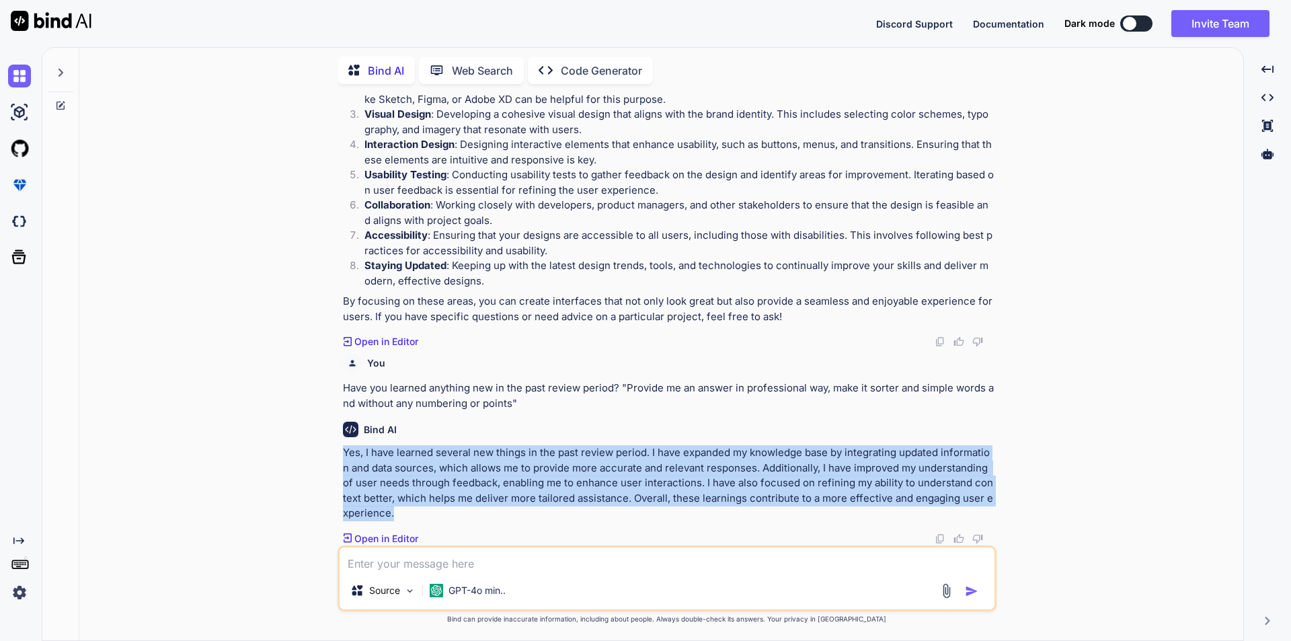
drag, startPoint x: 341, startPoint y: 454, endPoint x: 510, endPoint y: 517, distance: 180.9
click at [510, 517] on div "You Highlight your achievements for the past review period. "Provide a professi…" at bounding box center [668, 320] width 656 height 451
copy p "Yes, I have learned several new things in the past review period. I have expand…"
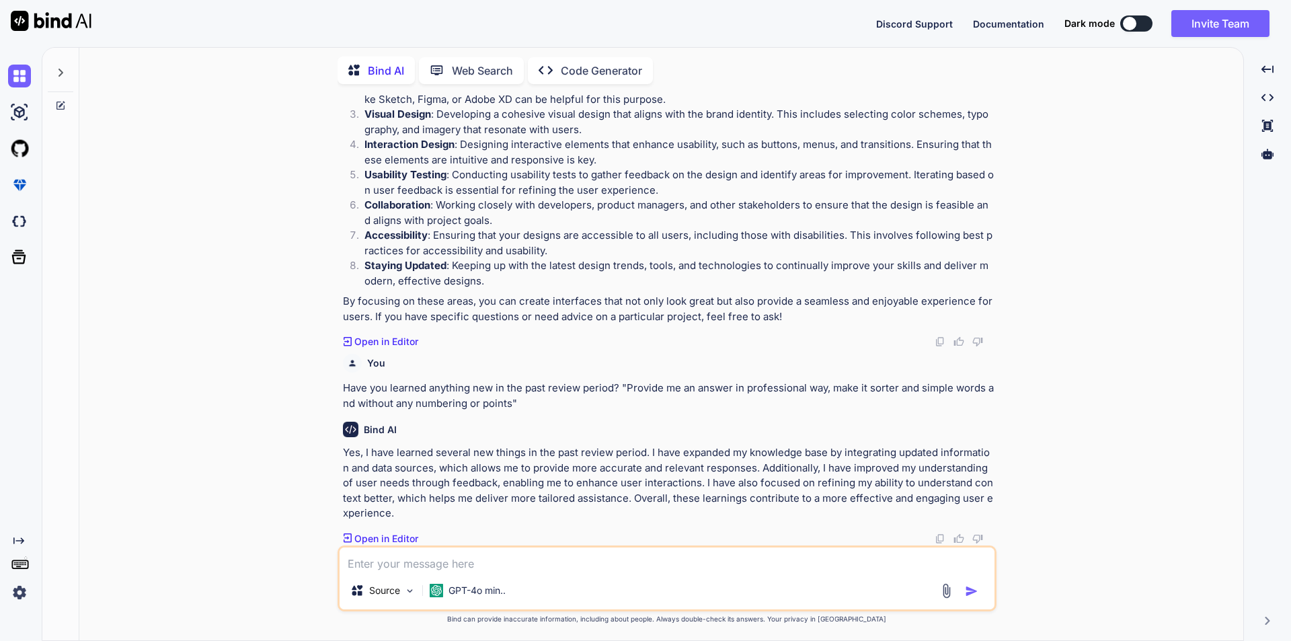
click at [389, 568] on textarea at bounding box center [667, 559] width 655 height 24
paste textarea "Yes, I have learned several new things in the past review period. I have expand…"
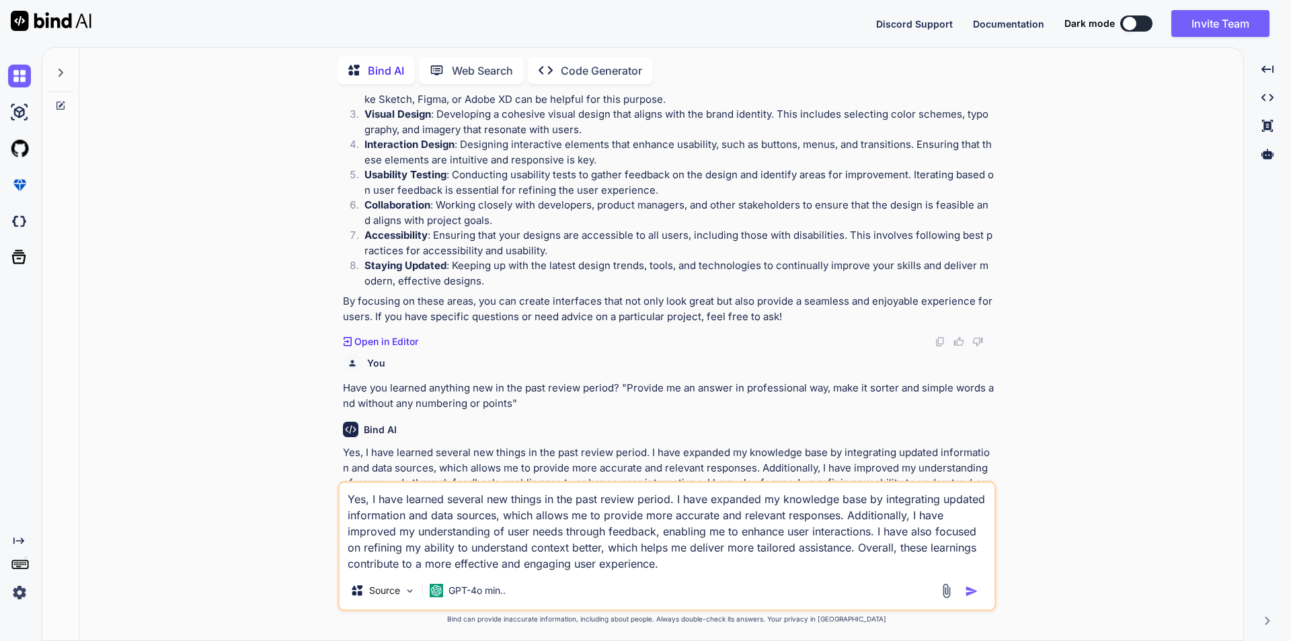
scroll to position [1430, 0]
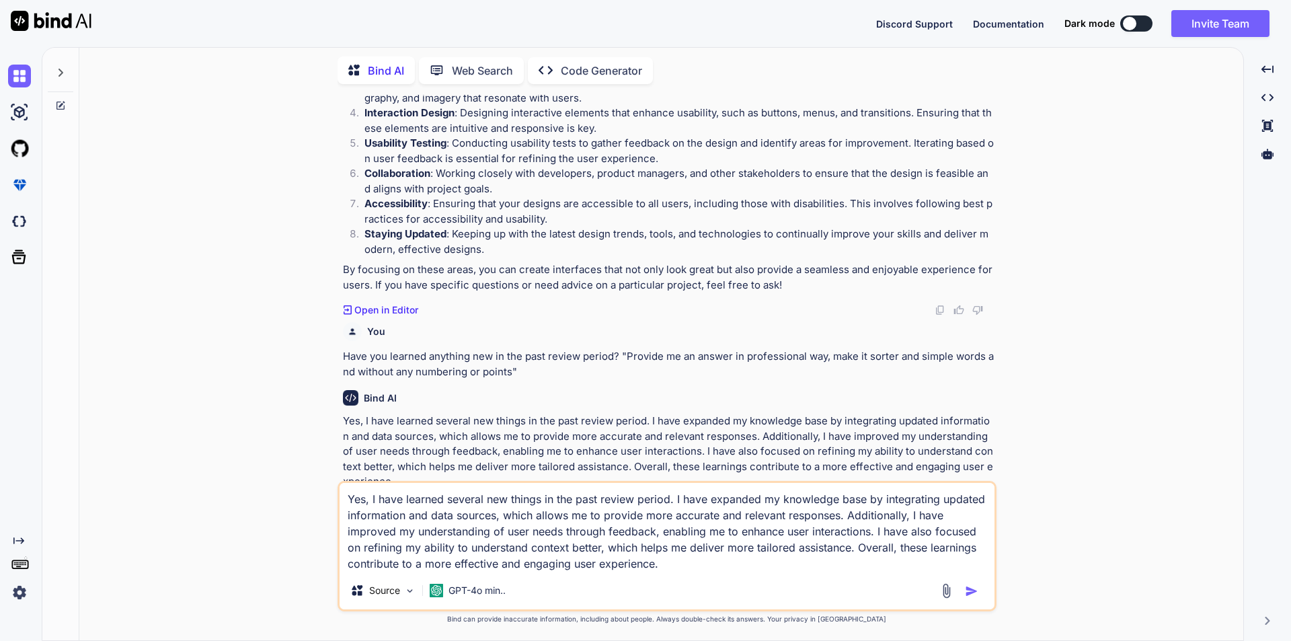
drag, startPoint x: 870, startPoint y: 535, endPoint x: 293, endPoint y: 465, distance: 581.8
click at [293, 465] on div "You Highlight your achievements for the past review period. "Provide a professi…" at bounding box center [666, 367] width 1153 height 545
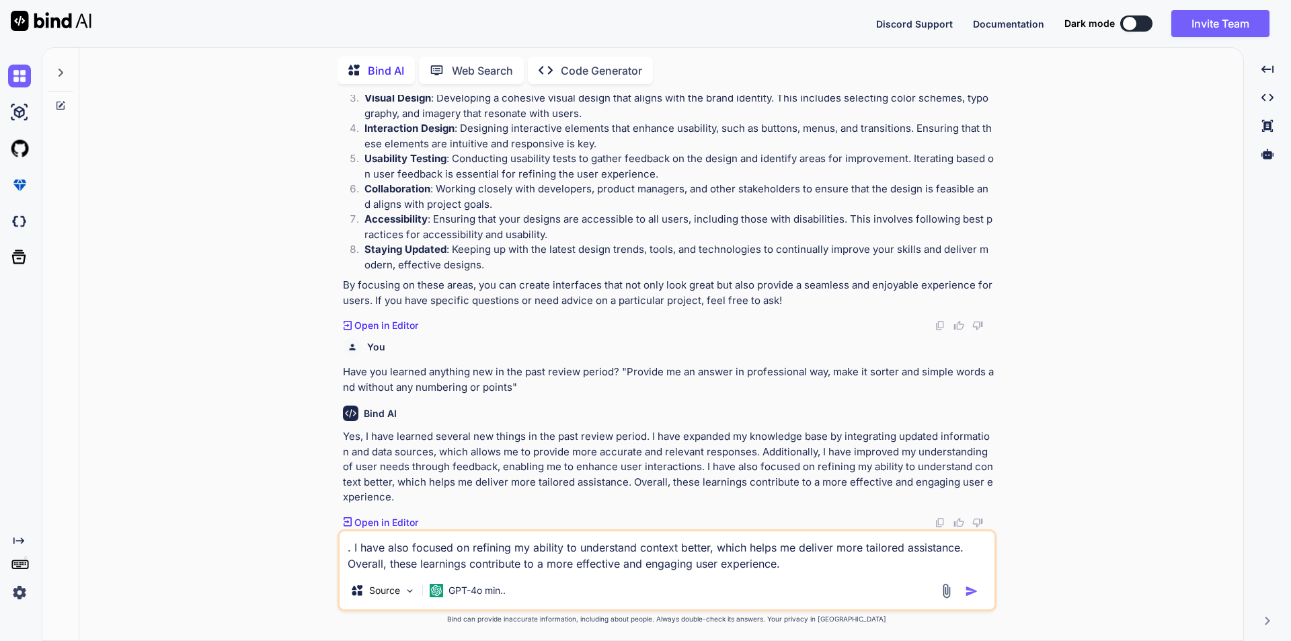
scroll to position [1414, 0]
type textarea ". I have also focused on refining my ability to understand context better, whic…"
click at [387, 560] on textarea ". I have also focused on refining my ability to understand context better, whic…" at bounding box center [667, 551] width 655 height 40
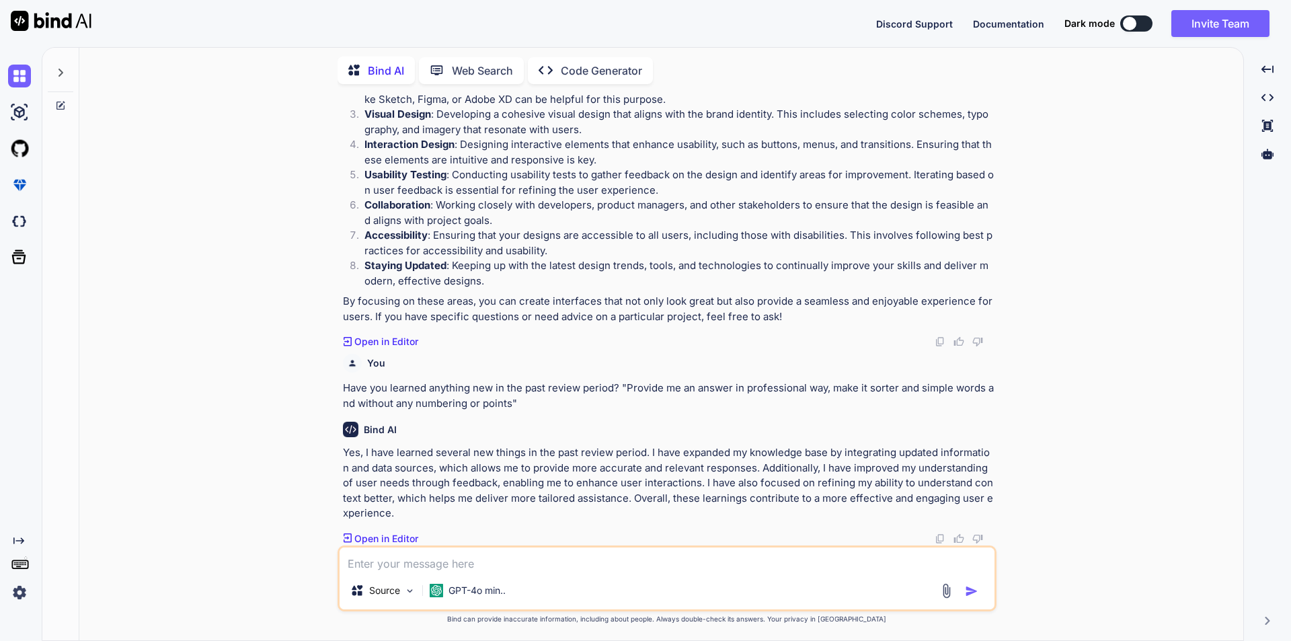
scroll to position [1398, 0]
paste textarea "How often did you interact with other team members?"
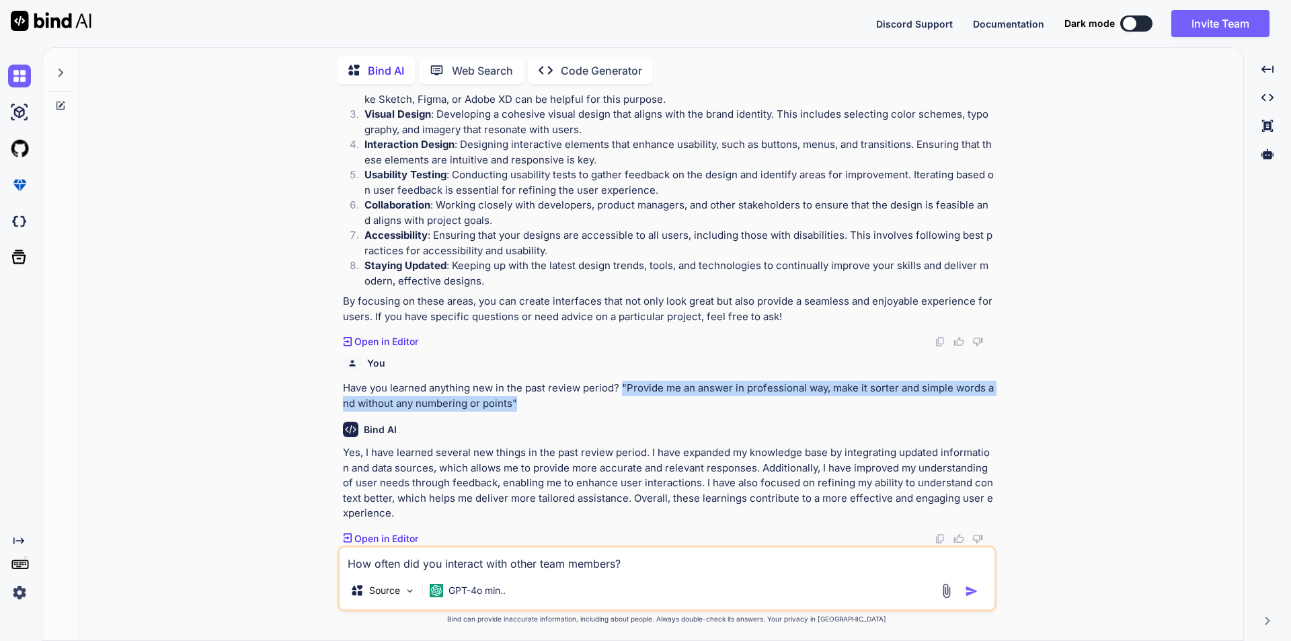
drag, startPoint x: 532, startPoint y: 399, endPoint x: 621, endPoint y: 389, distance: 89.3
click at [621, 389] on p "Have you learned anything new in the past review period? "Provide me an answer …" at bounding box center [668, 396] width 651 height 30
copy p ""Provide me an answer in professional way, make it sorter and simple words and …"
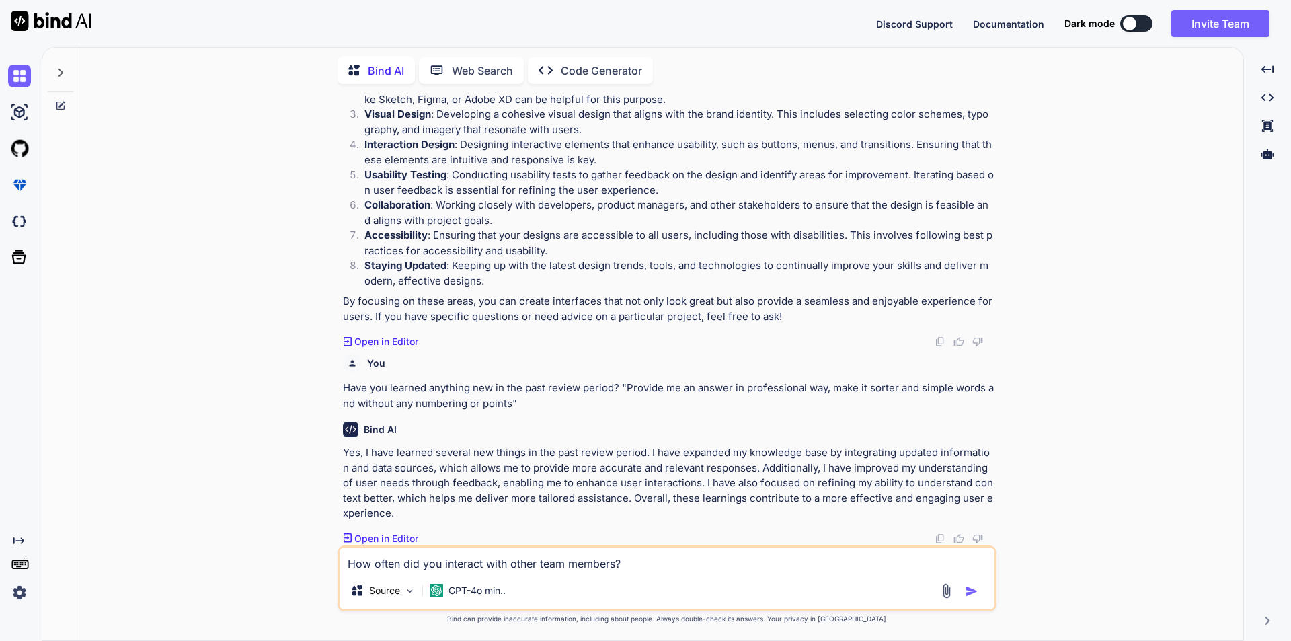
click at [624, 566] on textarea "How often did you interact with other team members?" at bounding box center [667, 559] width 655 height 24
paste textarea ""Provide me an answer in professional way, make it sorter and simple words and …"
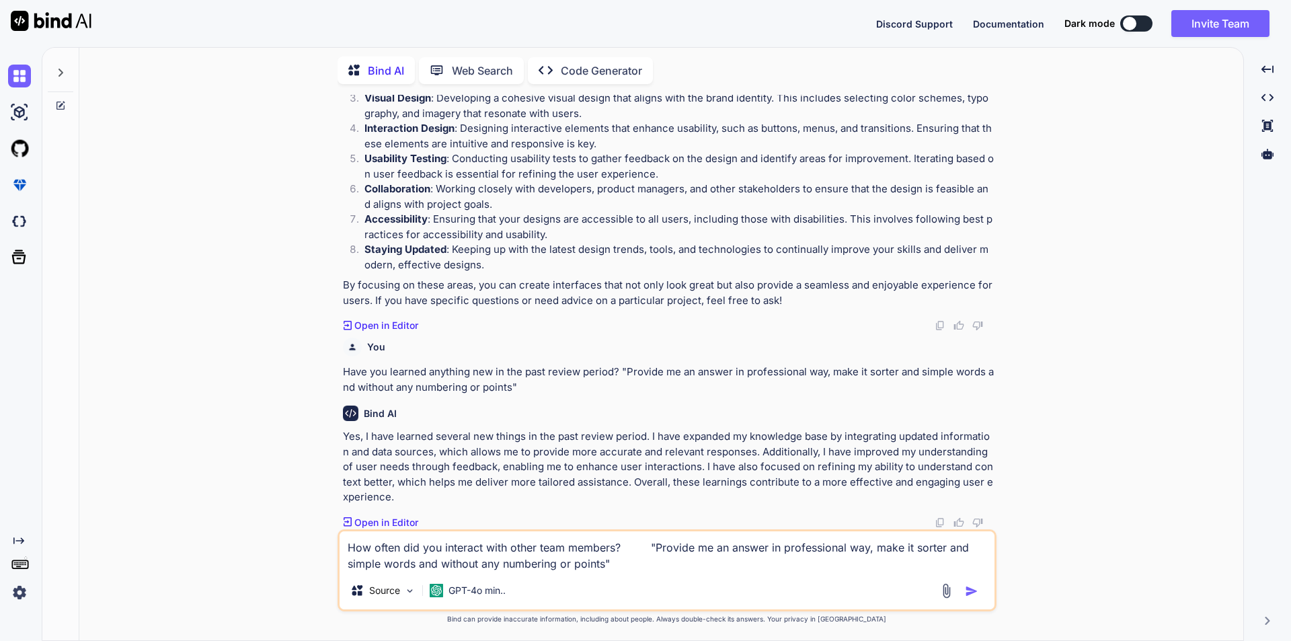
click at [626, 551] on textarea "How often did you interact with other team members? "Provide me an answer in pr…" at bounding box center [667, 551] width 655 height 40
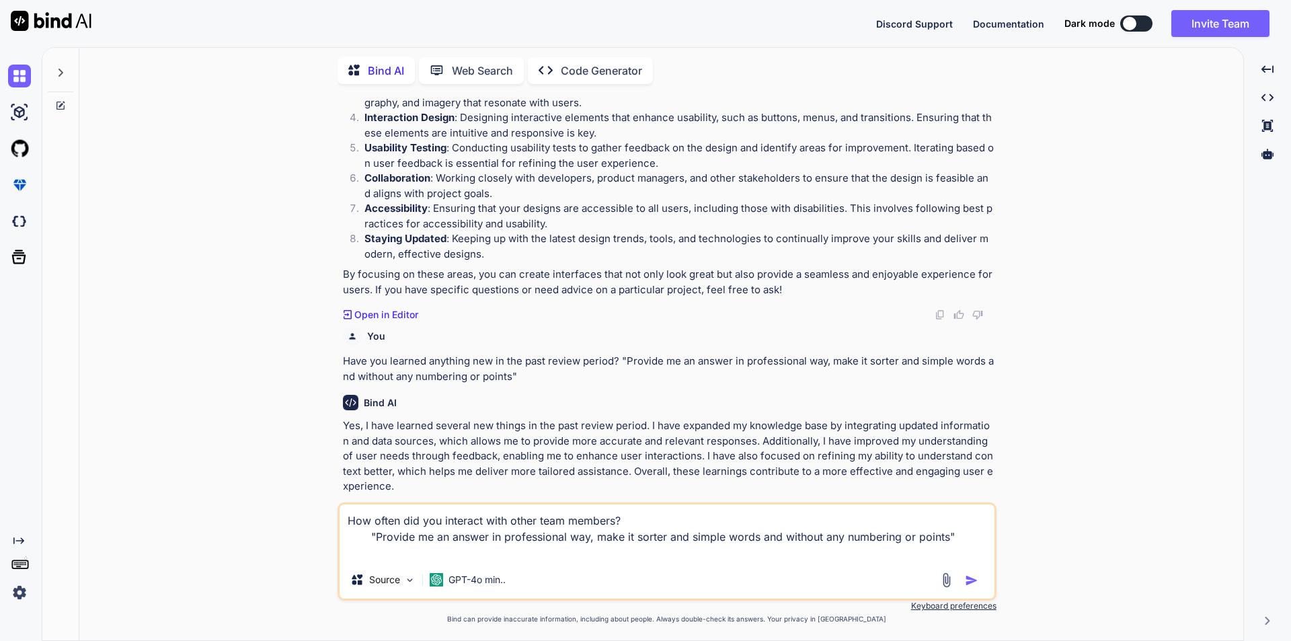
scroll to position [1430, 0]
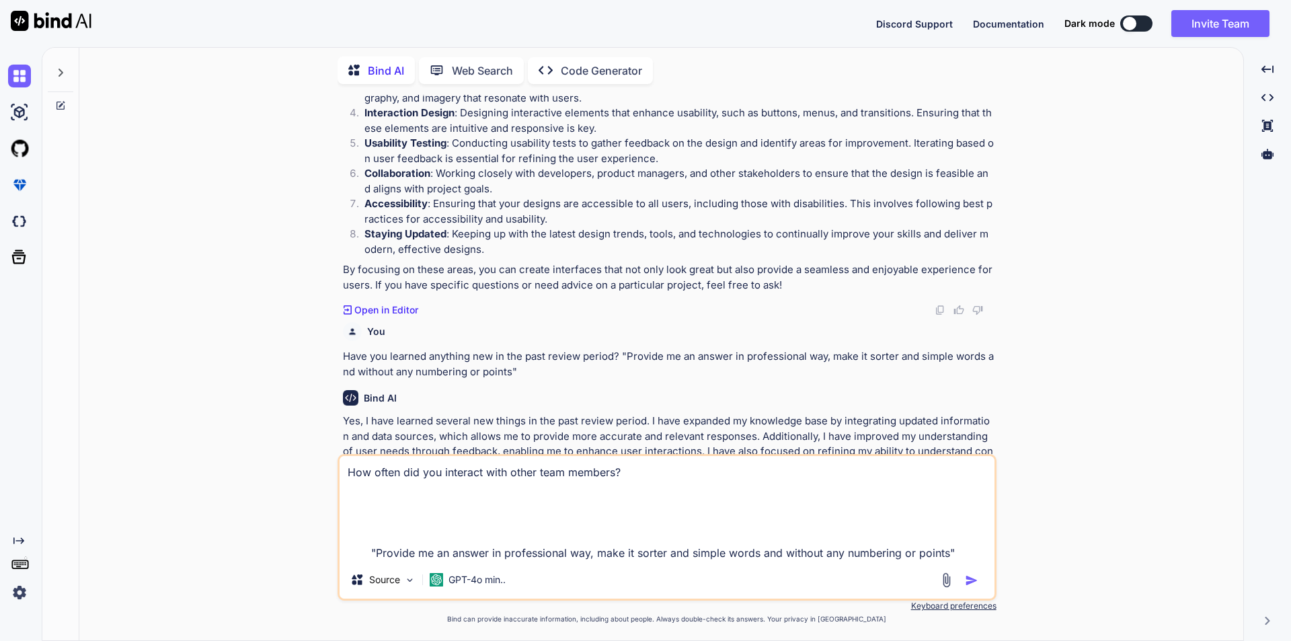
type textarea "How often did you interact with other team members? "Provide me an answer in pr…"
click at [971, 576] on img "button" at bounding box center [971, 580] width 13 height 13
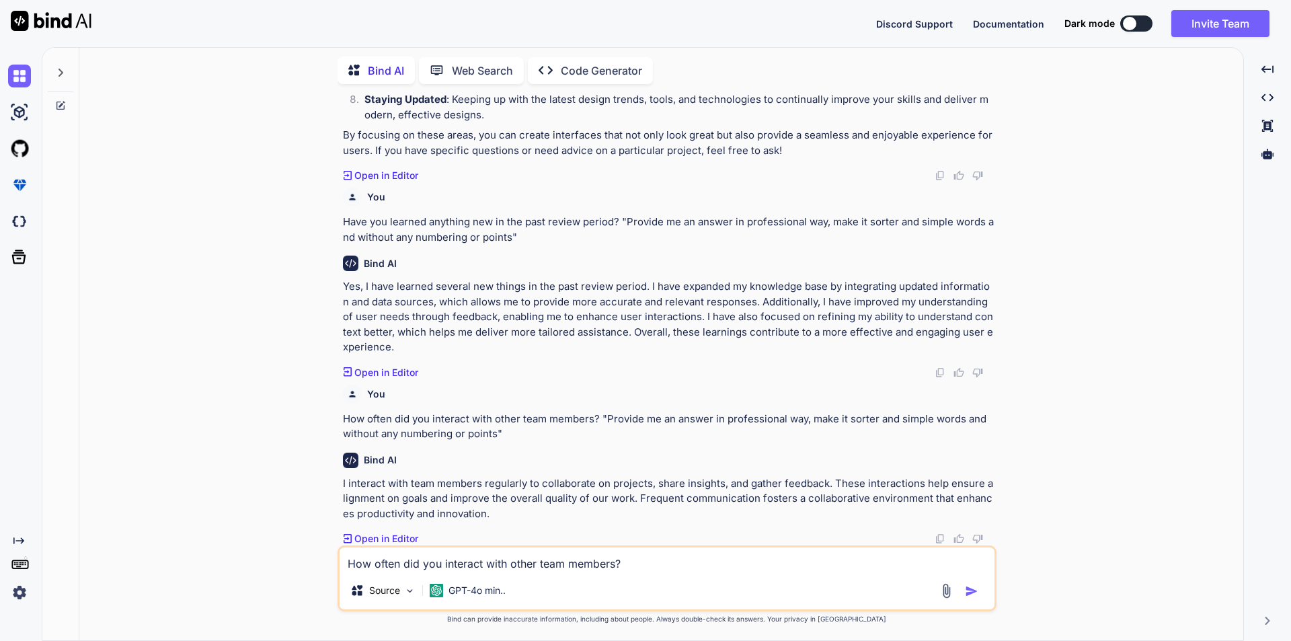
scroll to position [1564, 0]
drag, startPoint x: 648, startPoint y: 484, endPoint x: 827, endPoint y: 481, distance: 179.6
click at [827, 481] on p "I interact with team members regularly to collaborate on projects, share insigh…" at bounding box center [668, 499] width 651 height 46
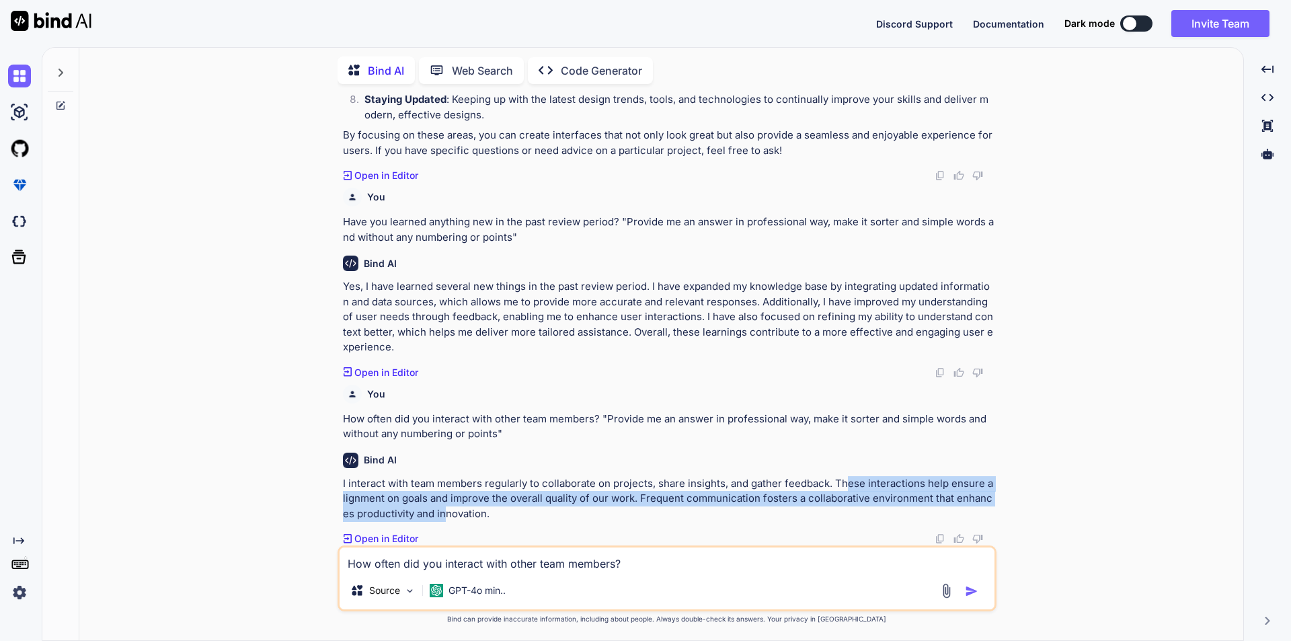
drag, startPoint x: 847, startPoint y: 484, endPoint x: 442, endPoint y: 511, distance: 405.7
click at [442, 511] on p "I interact with team members regularly to collaborate on projects, share insigh…" at bounding box center [668, 499] width 651 height 46
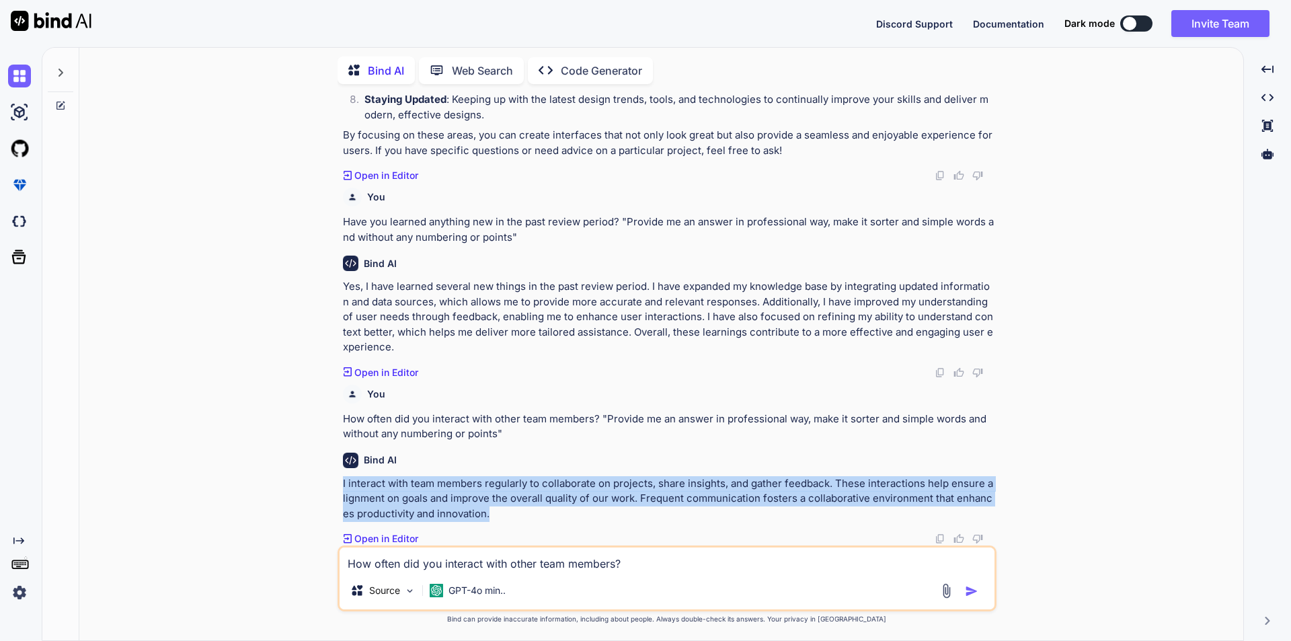
drag, startPoint x: 494, startPoint y: 511, endPoint x: 319, endPoint y: 483, distance: 177.1
click at [319, 483] on div "You Highlight your achievements for the past review period. "Provide a professi…" at bounding box center [666, 367] width 1153 height 545
copy p "I interact with team members regularly to collaborate on projects, share insigh…"
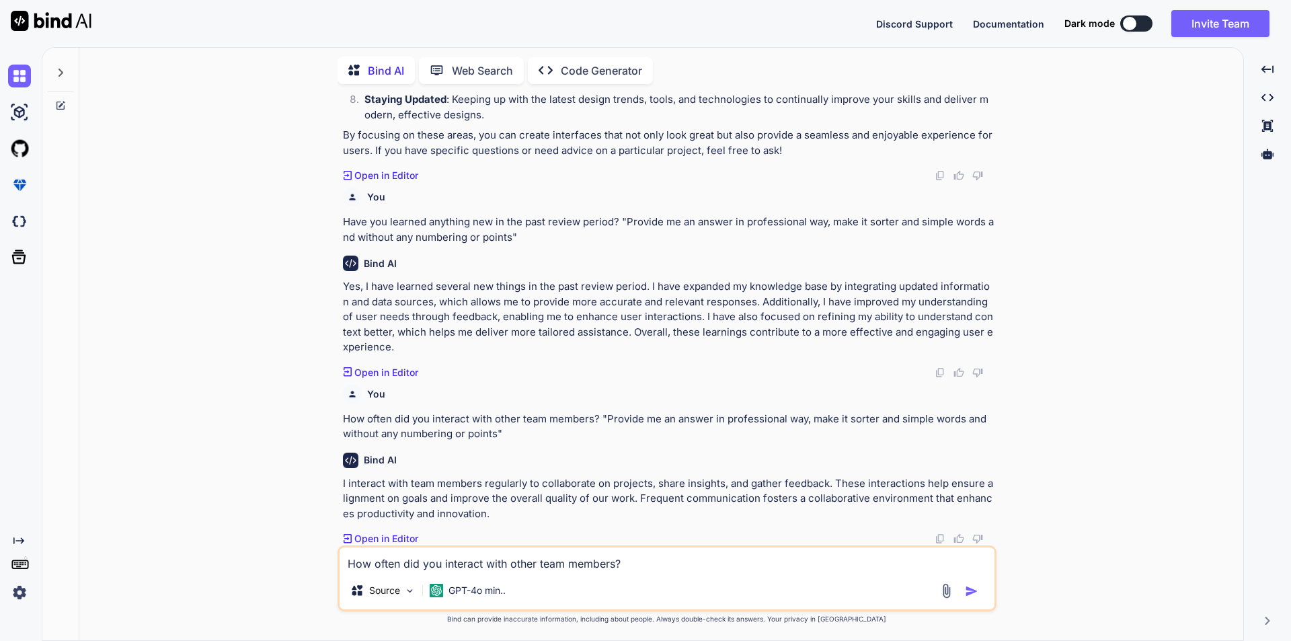
click at [384, 566] on textarea "How often did you interact with other team members? "Provide me an answer in pr…" at bounding box center [667, 559] width 655 height 24
paste textarea "I interact with team members regularly to collaborate on projects, share insigh…"
type textarea "I interact with team members regularly to collaborate on projects, share insigh…"
